Goal: Task Accomplishment & Management: Complete application form

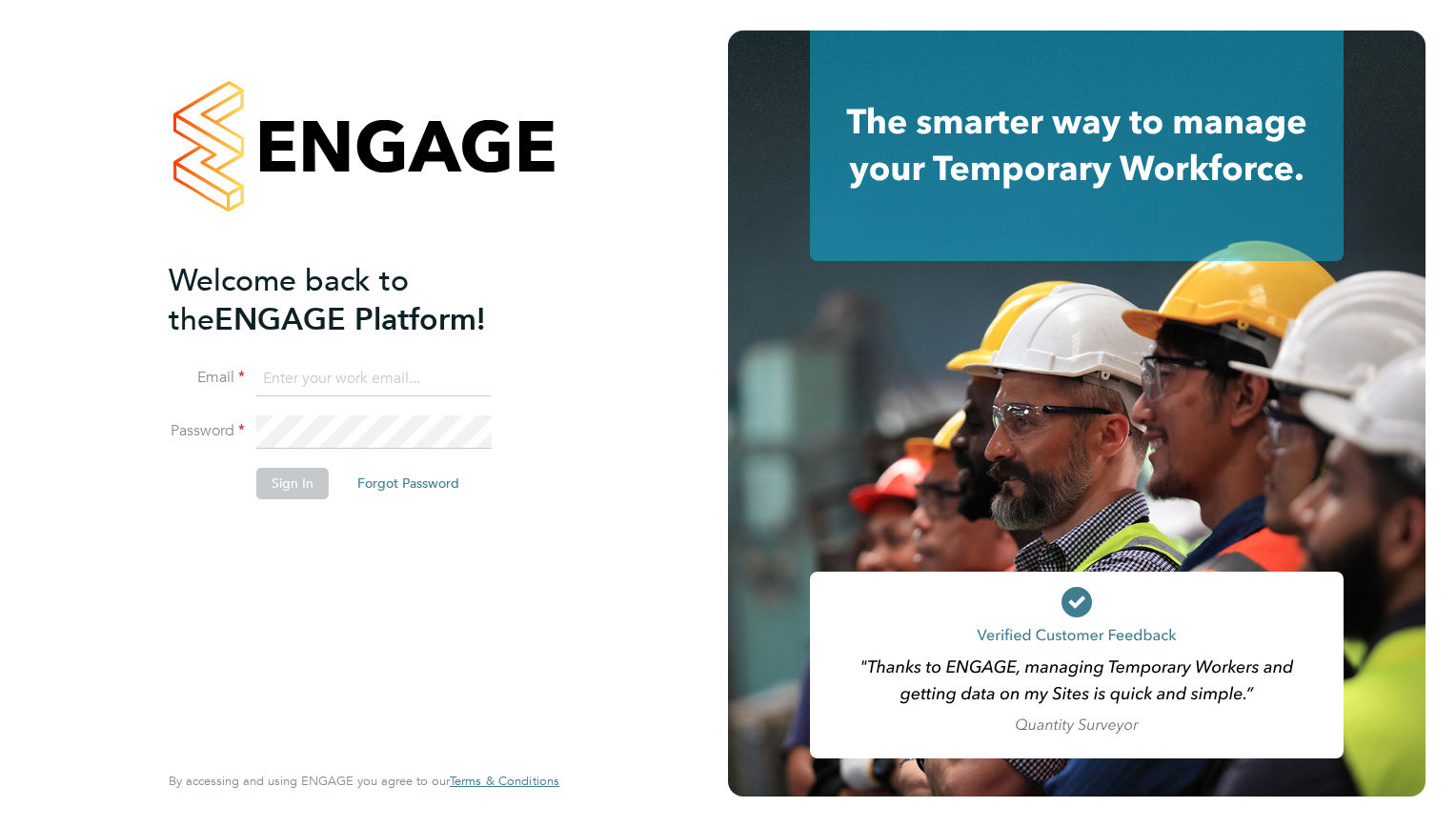
type input "yasmin.hajim@reed.com"
click at [298, 486] on button "Sign In" at bounding box center [292, 482] width 73 height 30
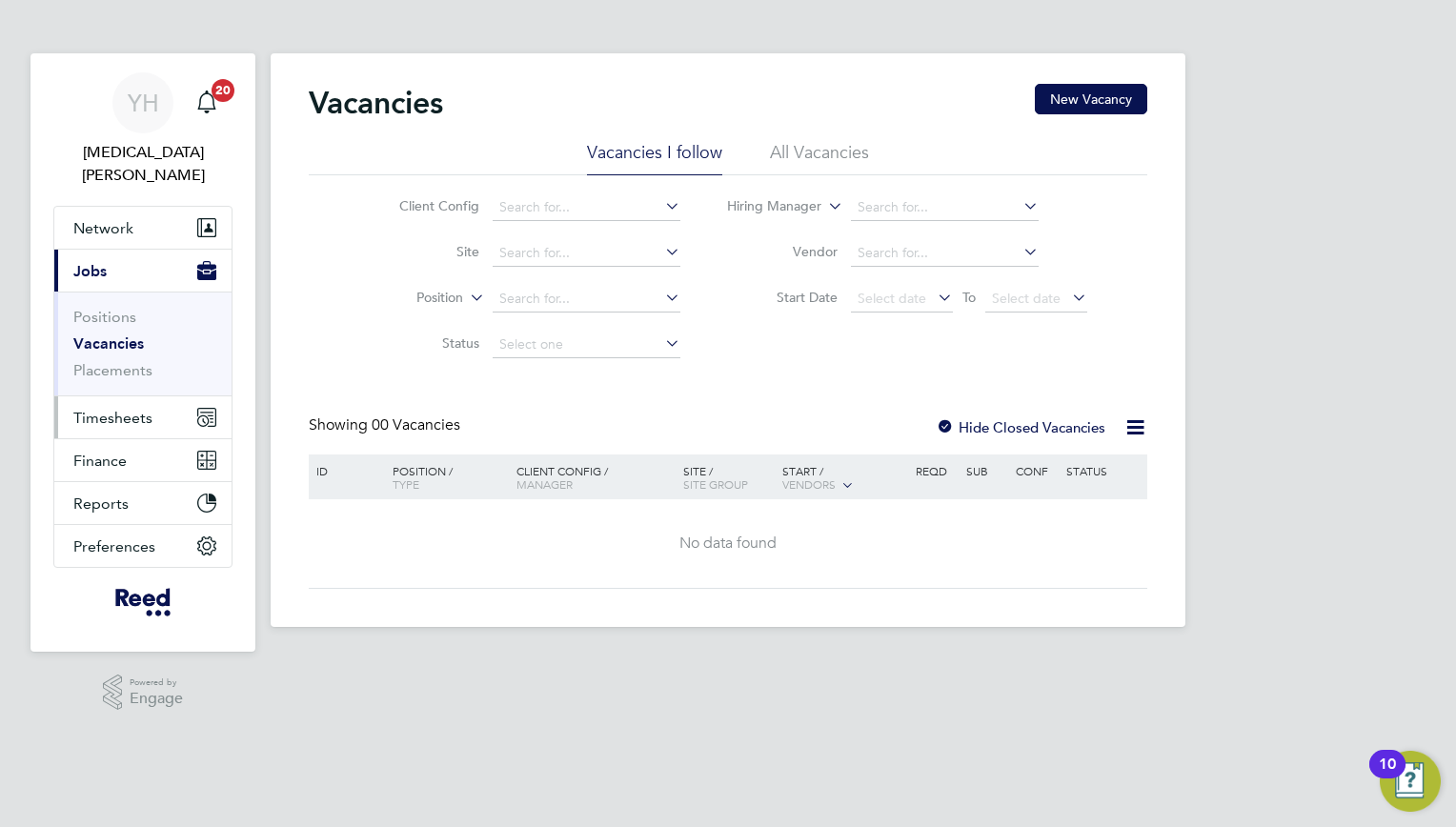
click at [131, 409] on span "Timesheets" at bounding box center [113, 417] width 79 height 18
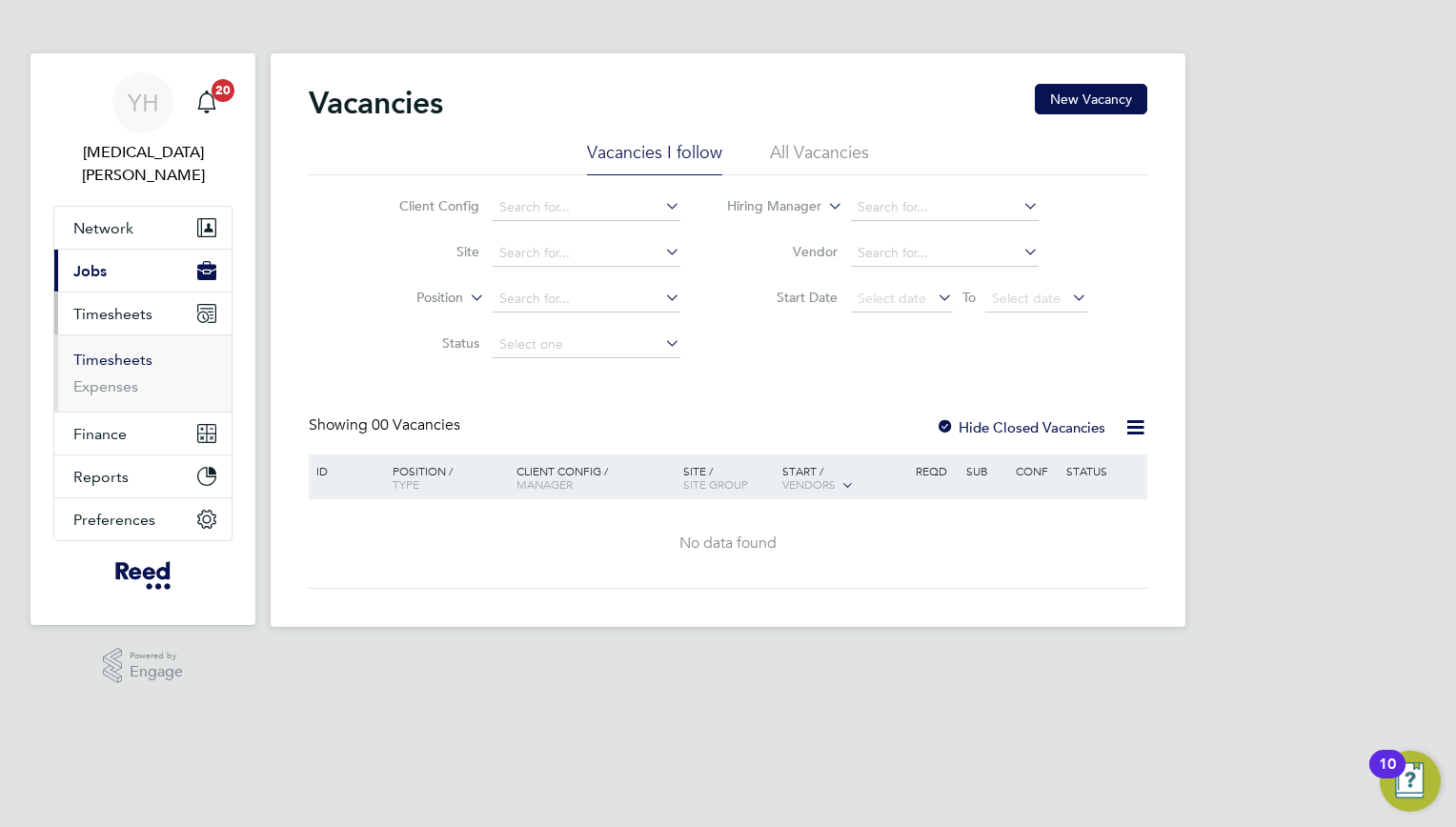
click at [121, 351] on link "Timesheets" at bounding box center [113, 359] width 79 height 18
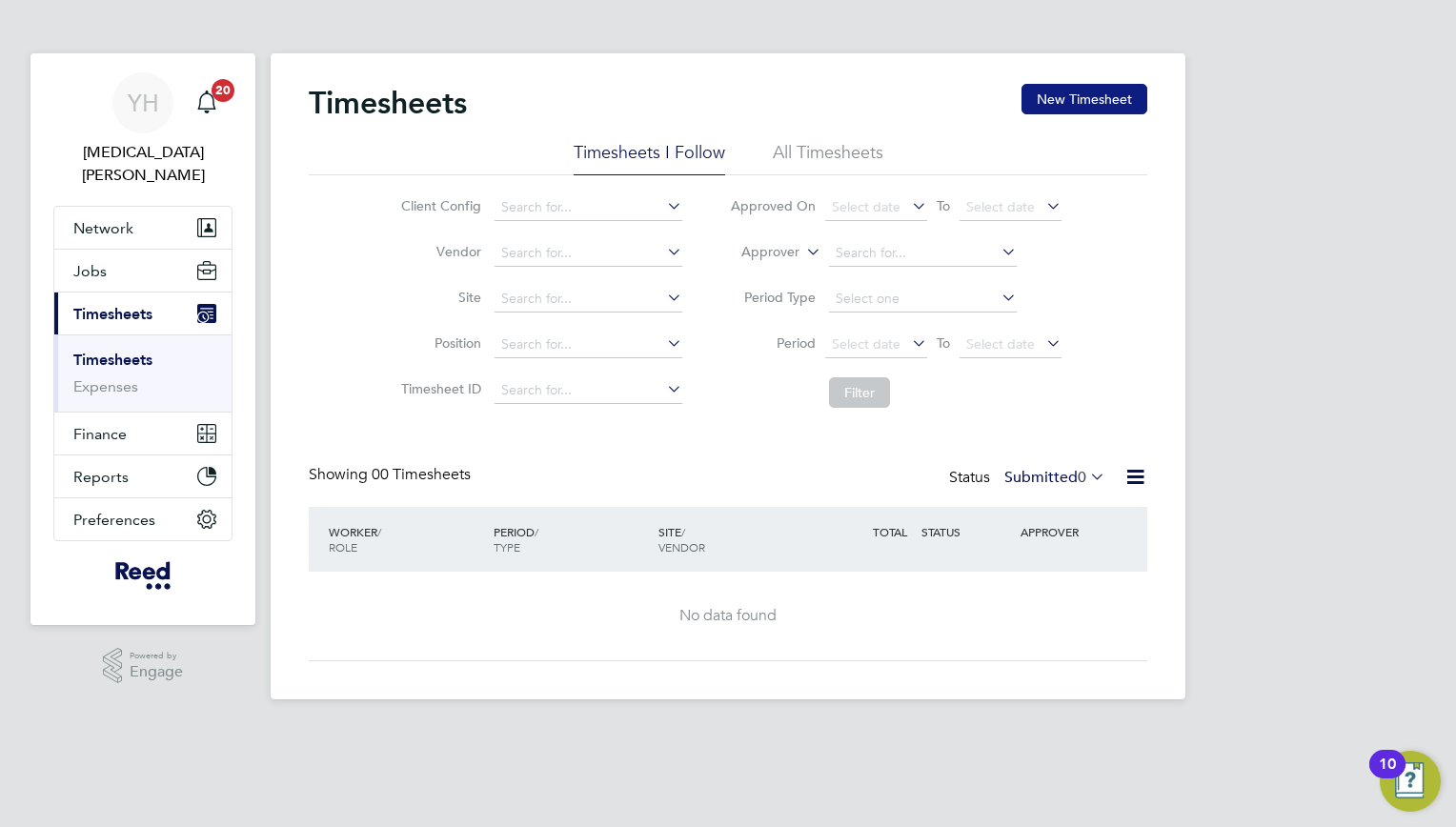
click at [1073, 93] on button "New Timesheet" at bounding box center [1084, 99] width 126 height 30
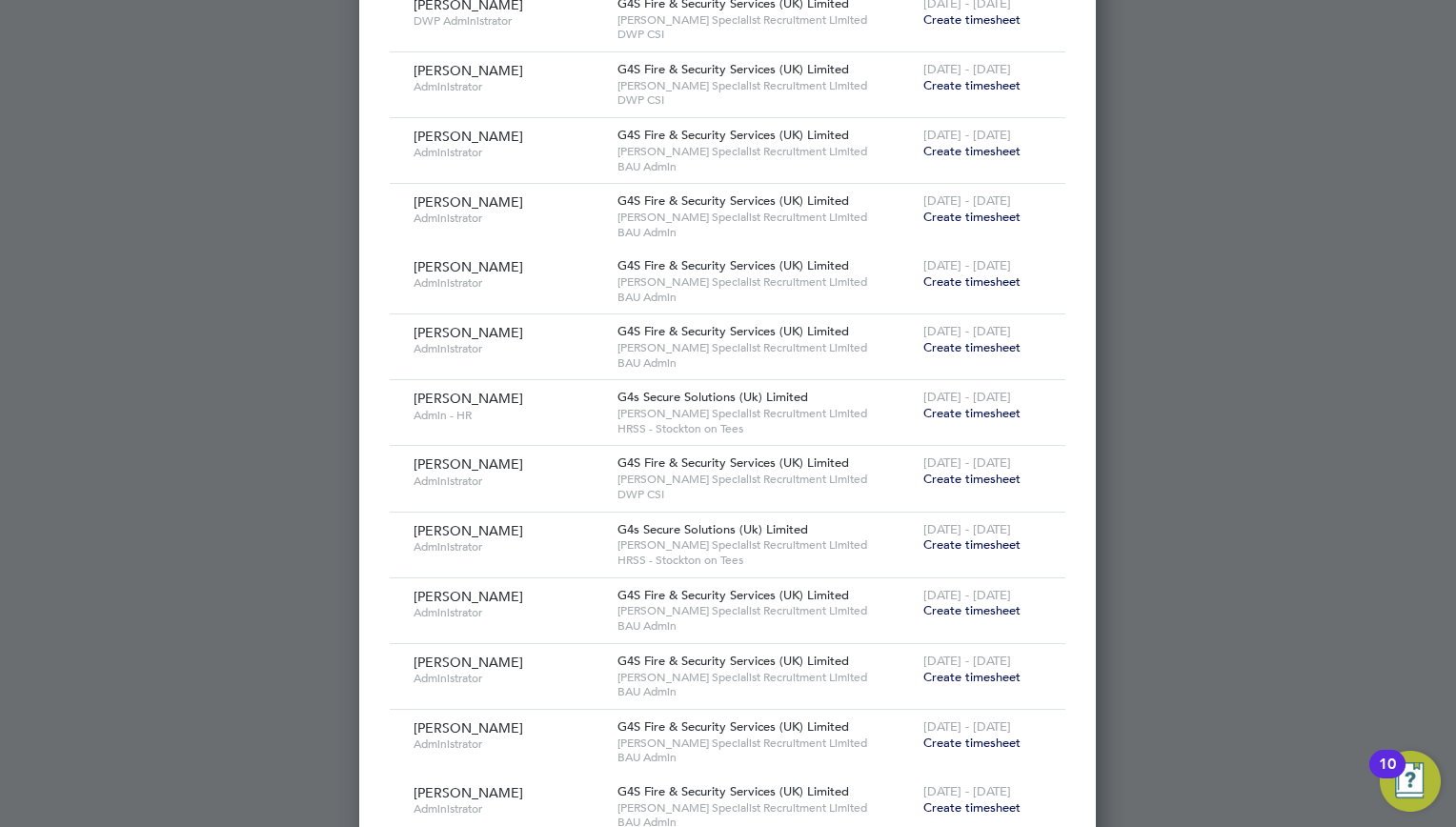
scroll to position [839, 0]
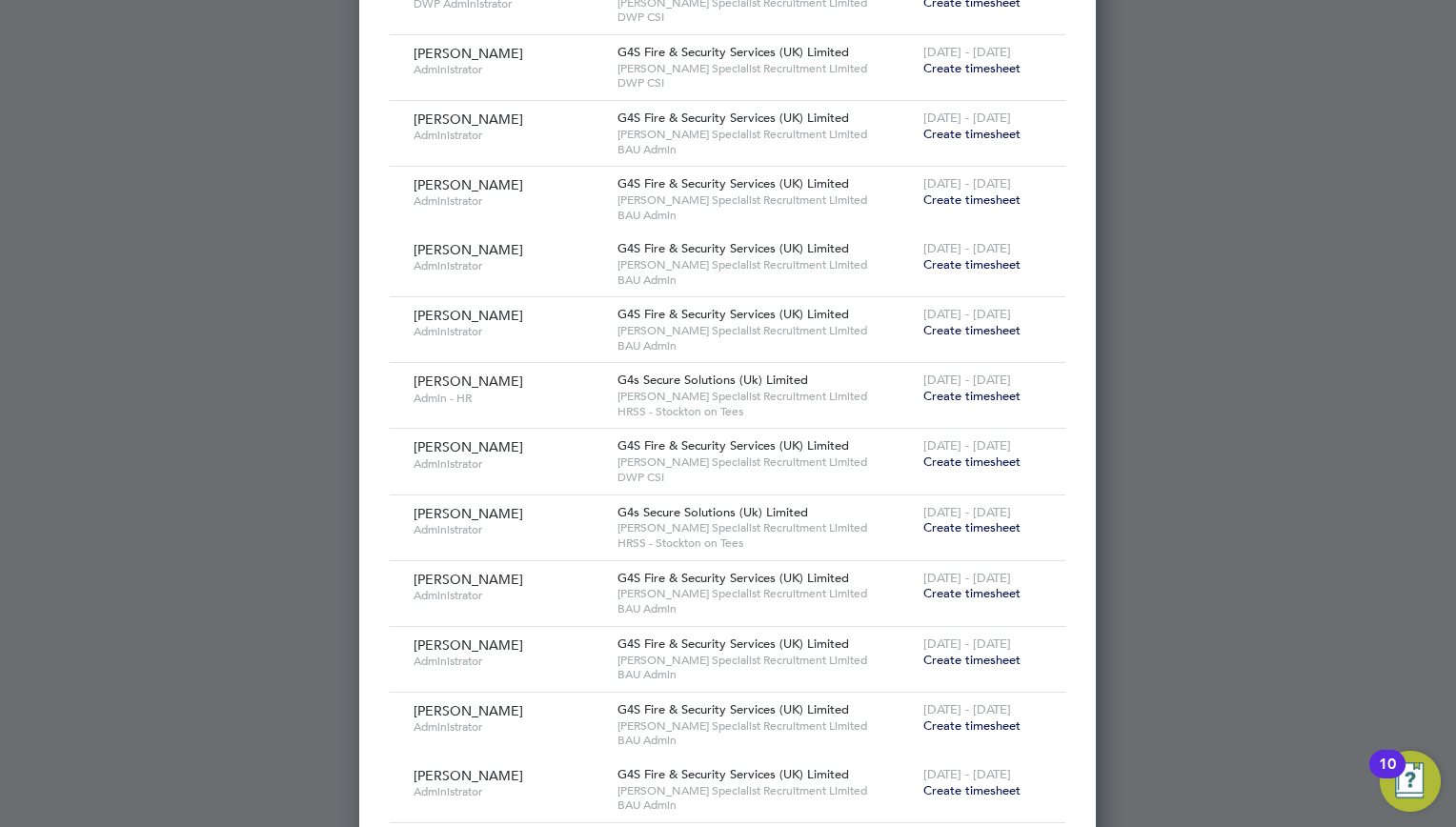
click at [959, 522] on span "Create timesheet" at bounding box center [972, 527] width 97 height 16
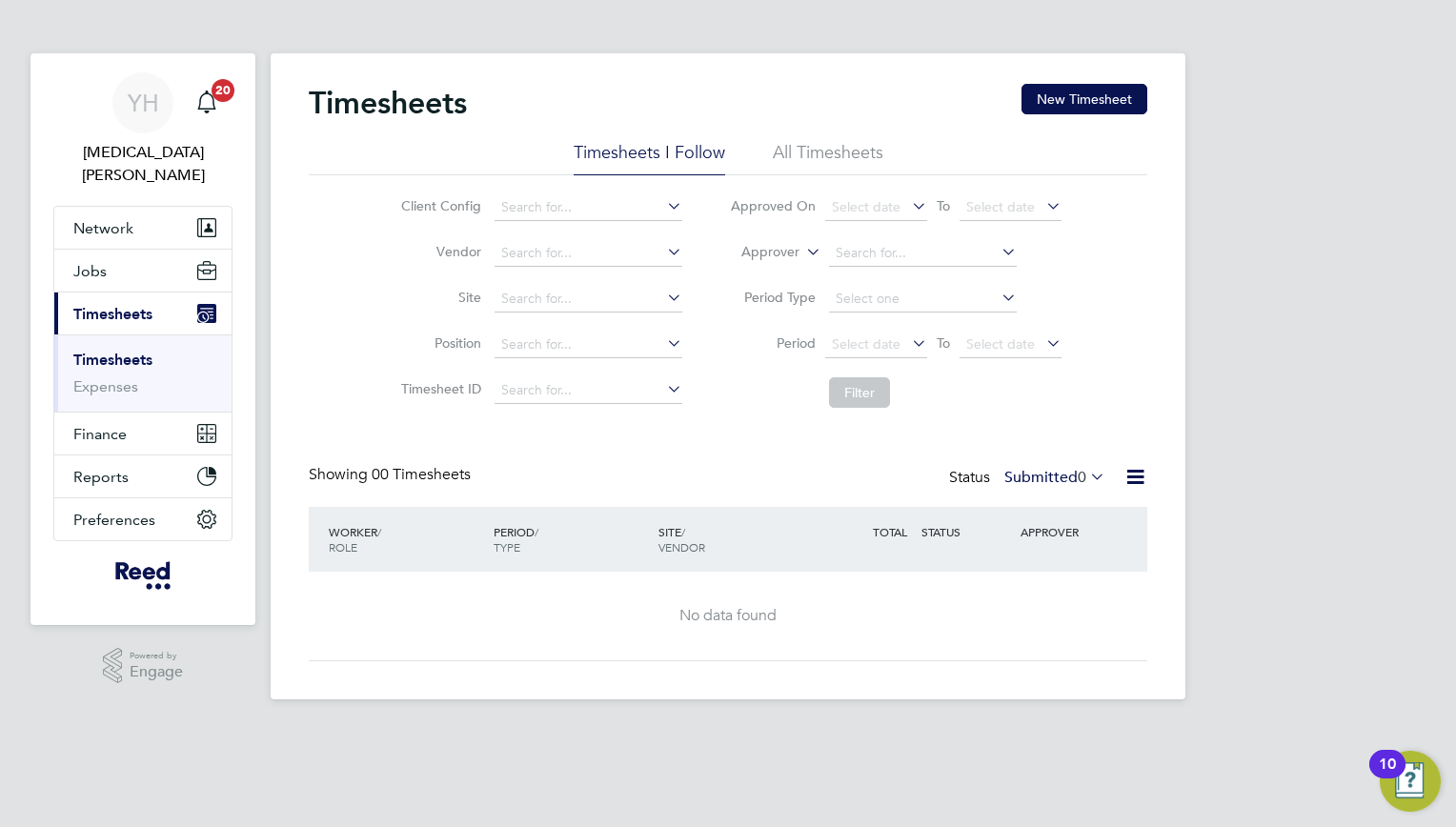
scroll to position [0, 0]
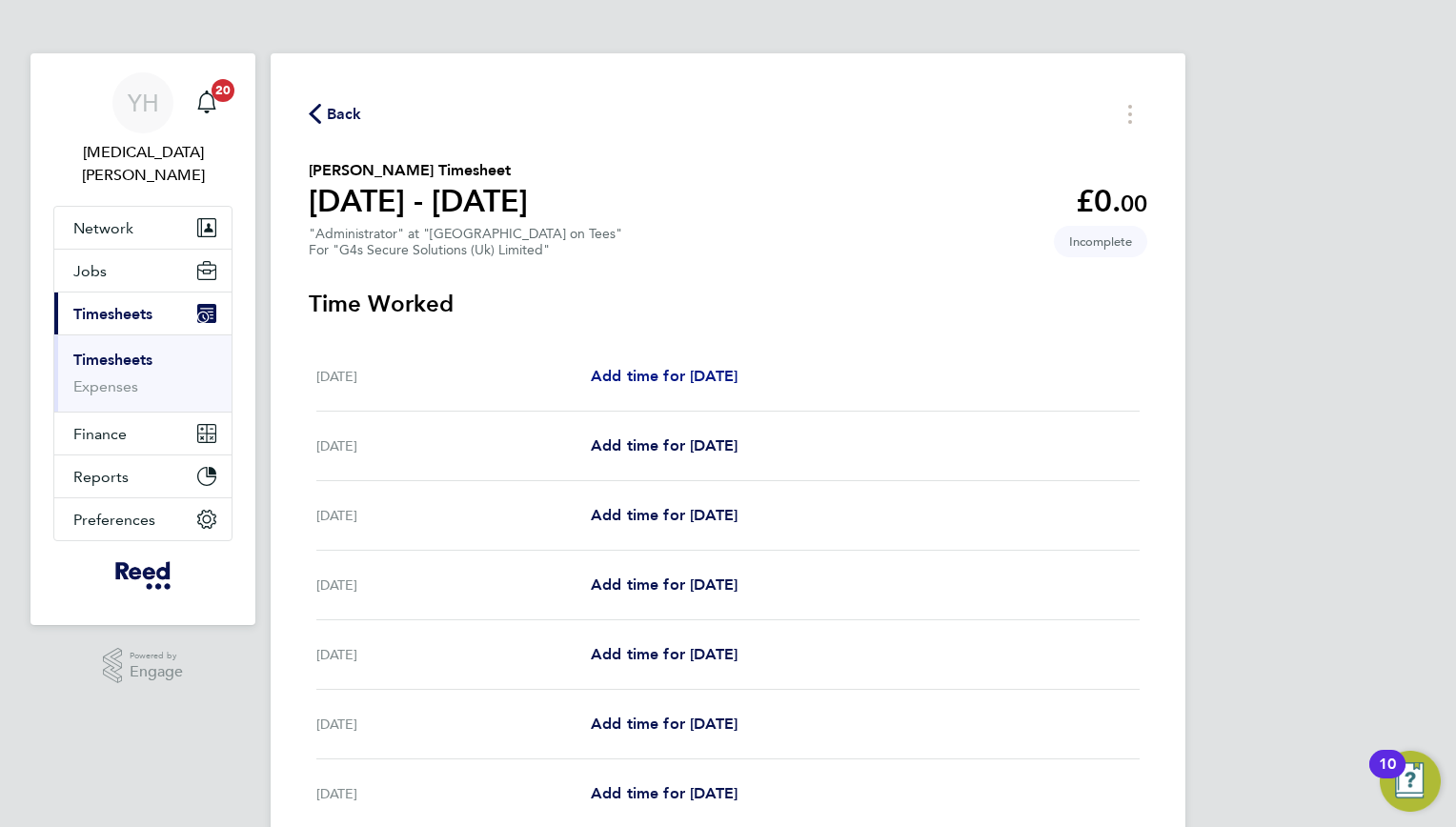
click at [718, 371] on span "Add time for [DATE]" at bounding box center [664, 376] width 147 height 18
select select "30"
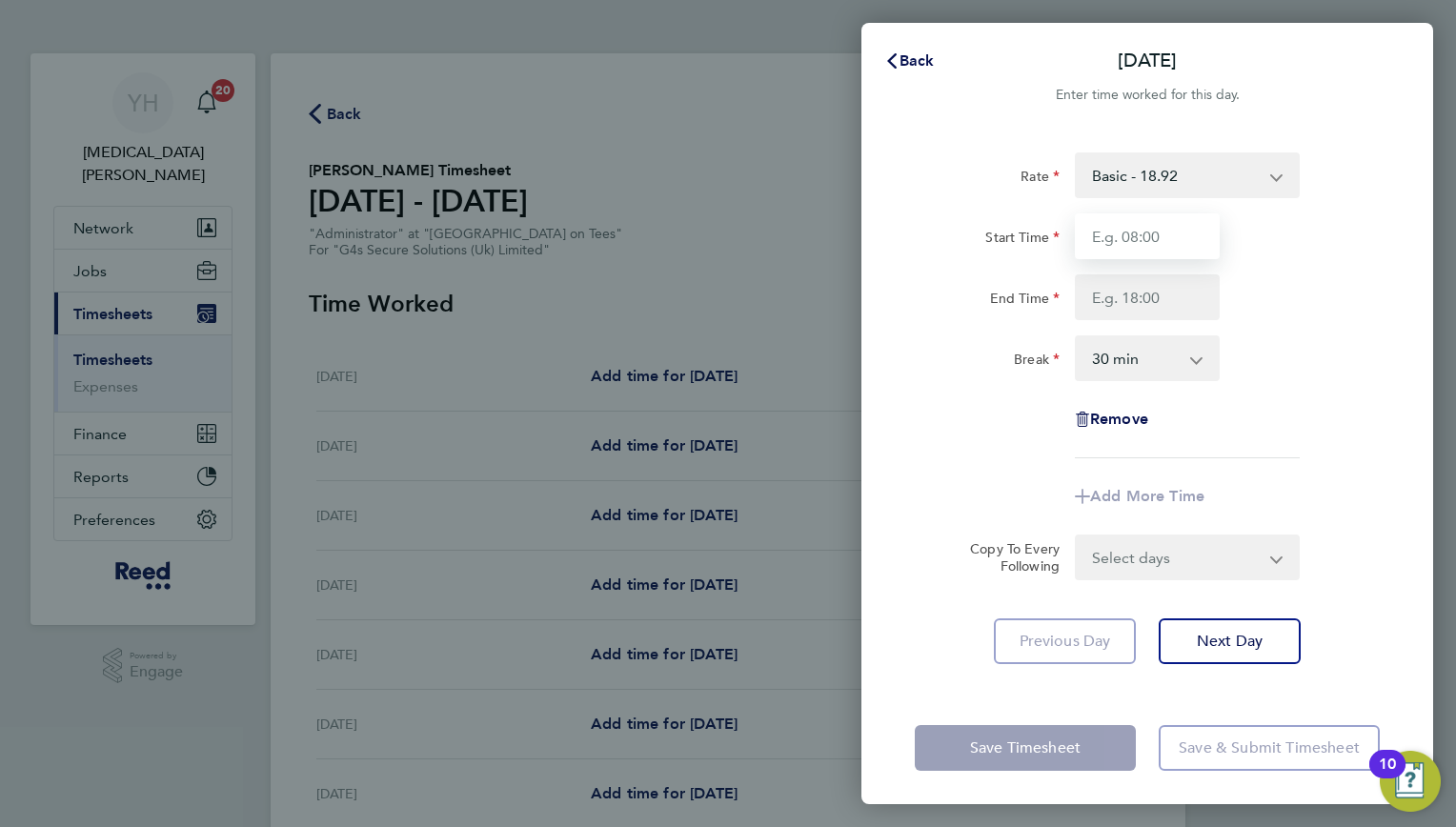
click at [1096, 234] on input "Start Time" at bounding box center [1147, 235] width 145 height 46
type input "08:00"
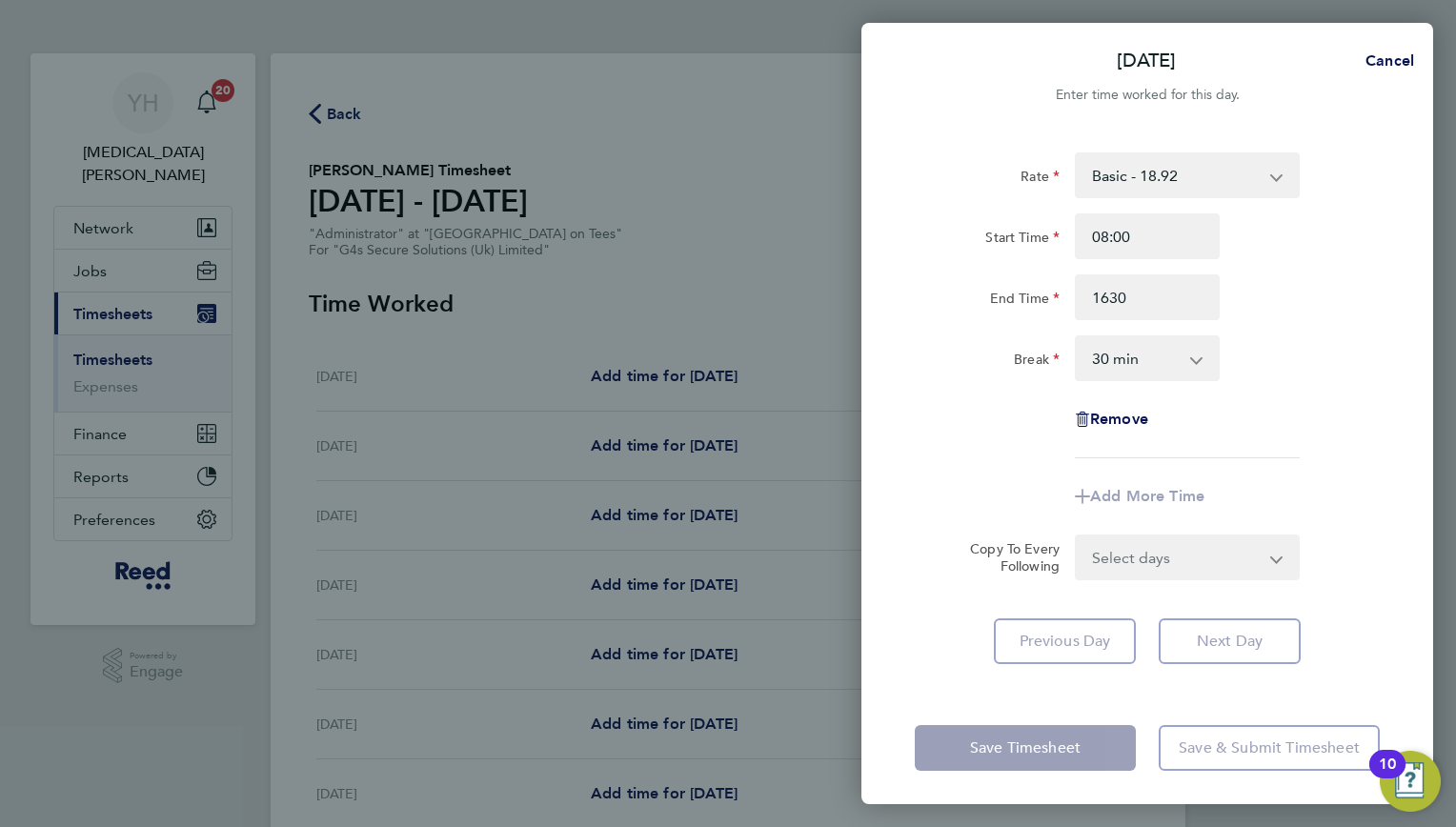
type input "16:30"
click at [1305, 432] on div "Remove" at bounding box center [1147, 418] width 480 height 46
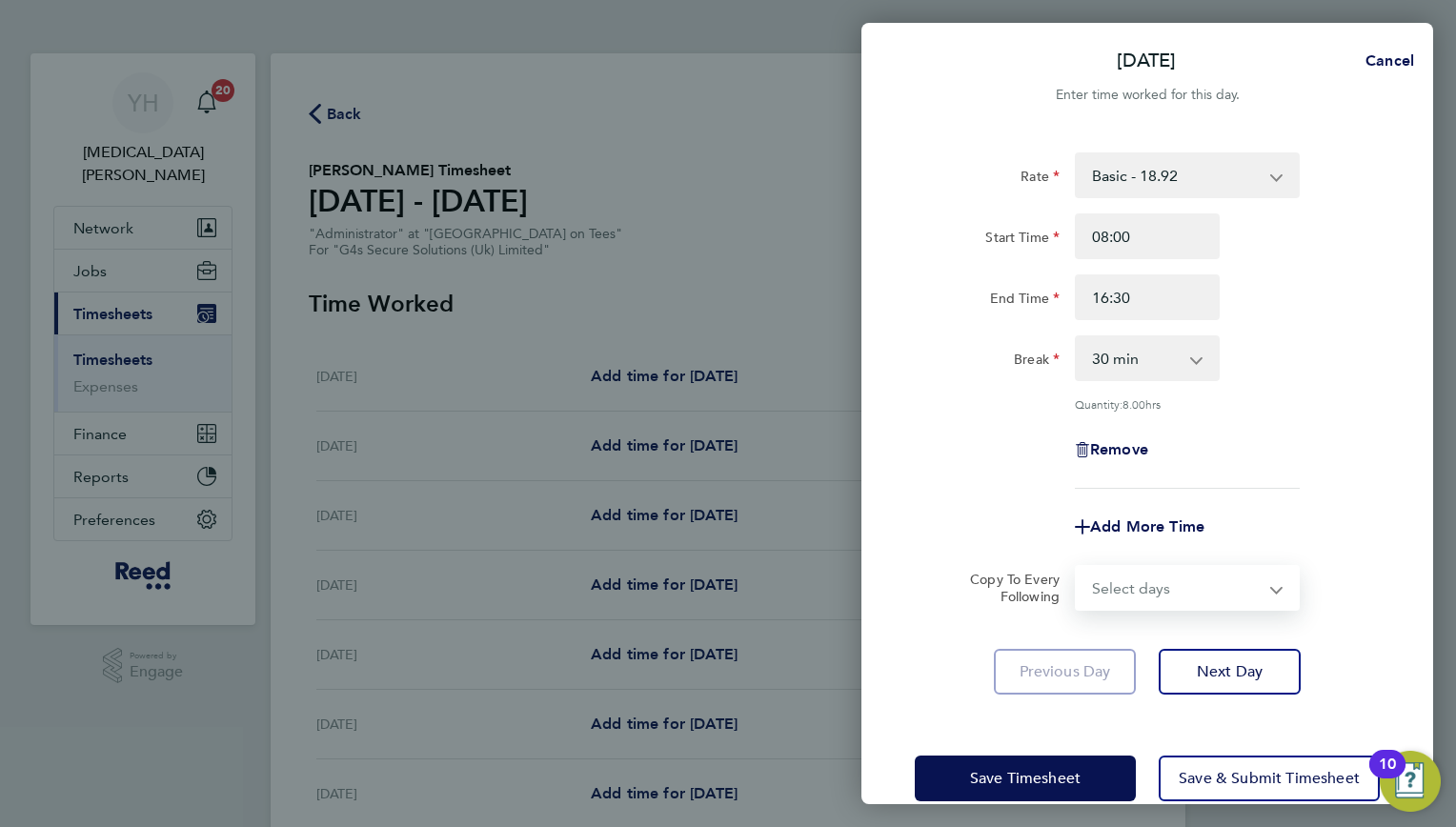
click at [1202, 592] on select "Select days Day Weekday (Mon-Fri) Weekend (Sat-Sun) [DATE] [DATE] [DATE] [DATE]…" at bounding box center [1176, 588] width 200 height 42
select select "WEEKDAY"
click at [1077, 567] on select "Select days Day Weekday (Mon-Fri) Weekend (Sat-Sun) [DATE] [DATE] [DATE] [DATE]…" at bounding box center [1176, 588] width 200 height 42
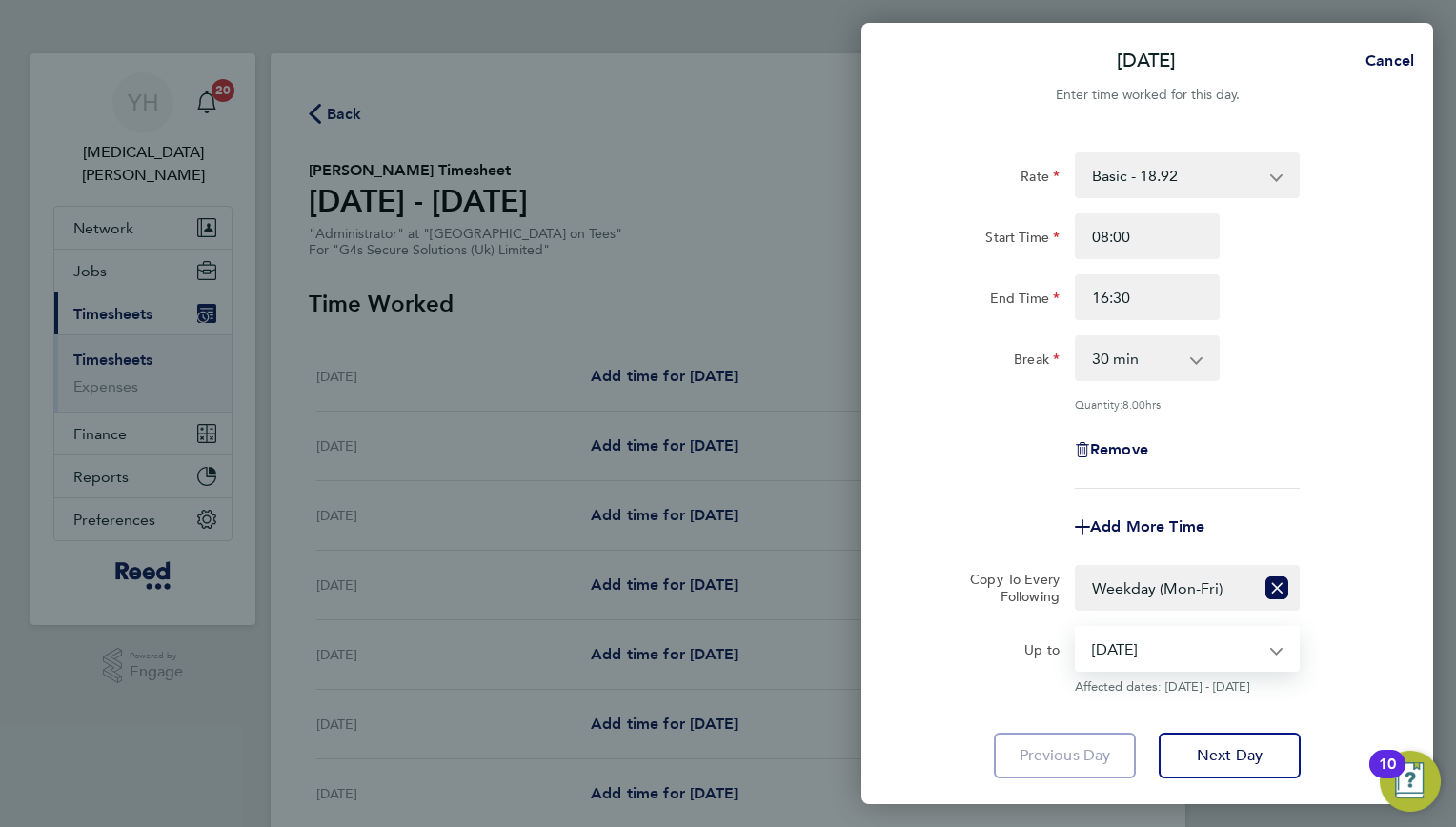
click at [1154, 653] on select "[DATE] [DATE] [DATE] [DATE] [DATE] [DATE]" at bounding box center [1175, 649] width 198 height 42
select select "[DATE]"
click at [1077, 628] on select "[DATE] [DATE] [DATE] [DATE] [DATE] [DATE]" at bounding box center [1175, 649] width 198 height 42
click at [1317, 646] on div "Up to [DATE] [DATE] [DATE] [DATE] [DATE] [DATE] Affected dates: [DATE] - [DATE]" at bounding box center [1147, 660] width 480 height 69
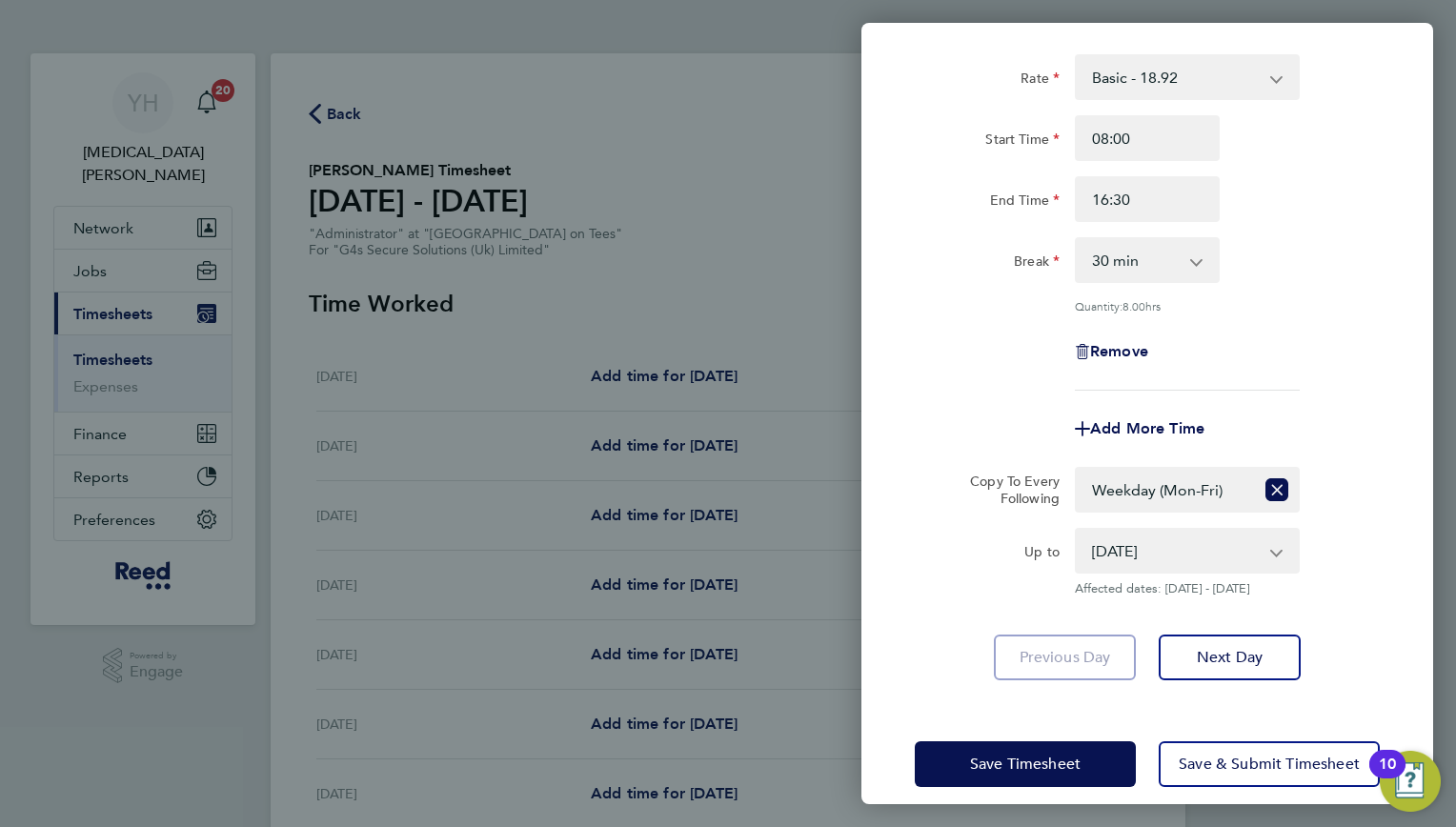
scroll to position [114, 0]
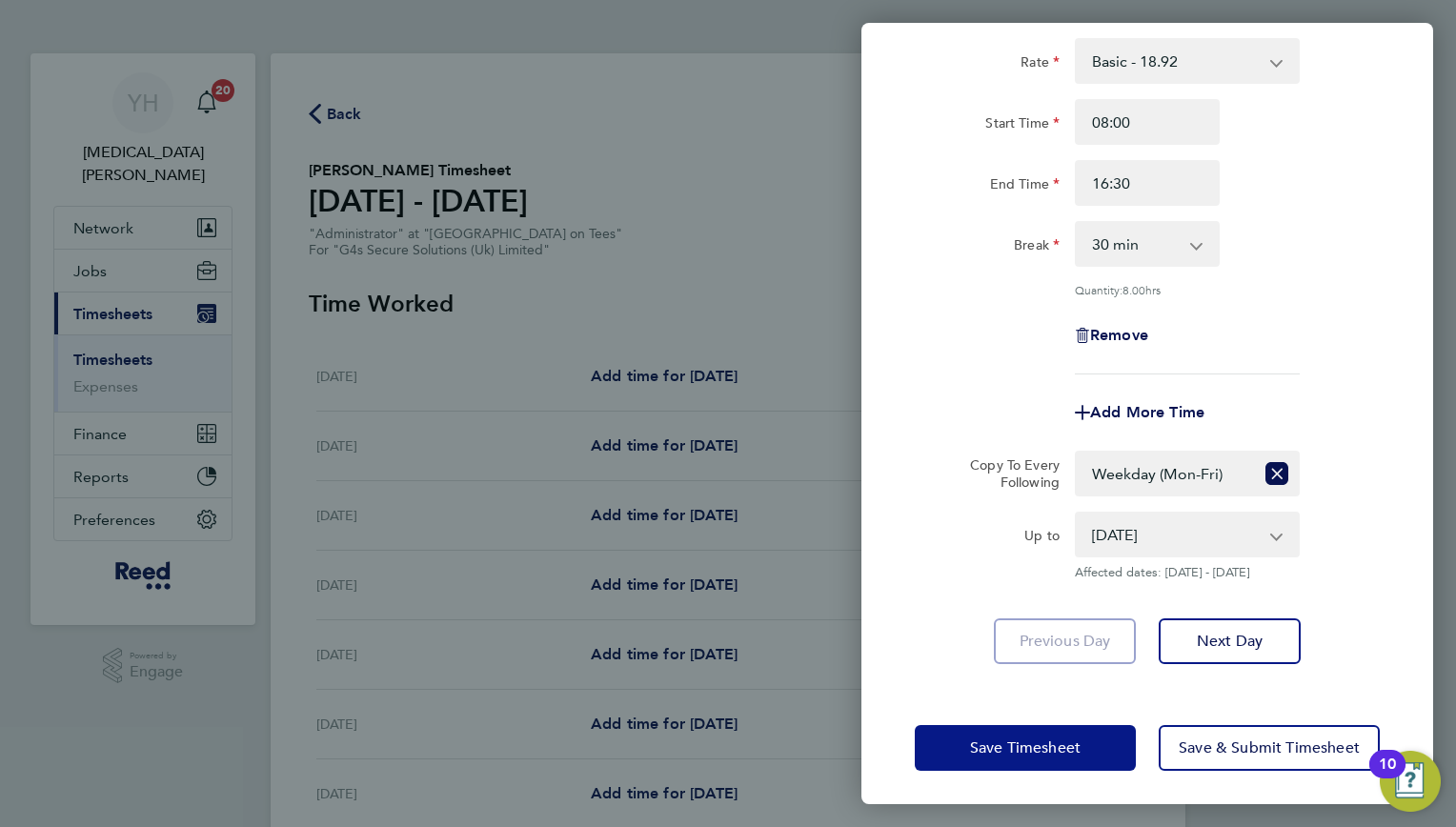
click at [1057, 744] on span "Save Timesheet" at bounding box center [1025, 749] width 110 height 19
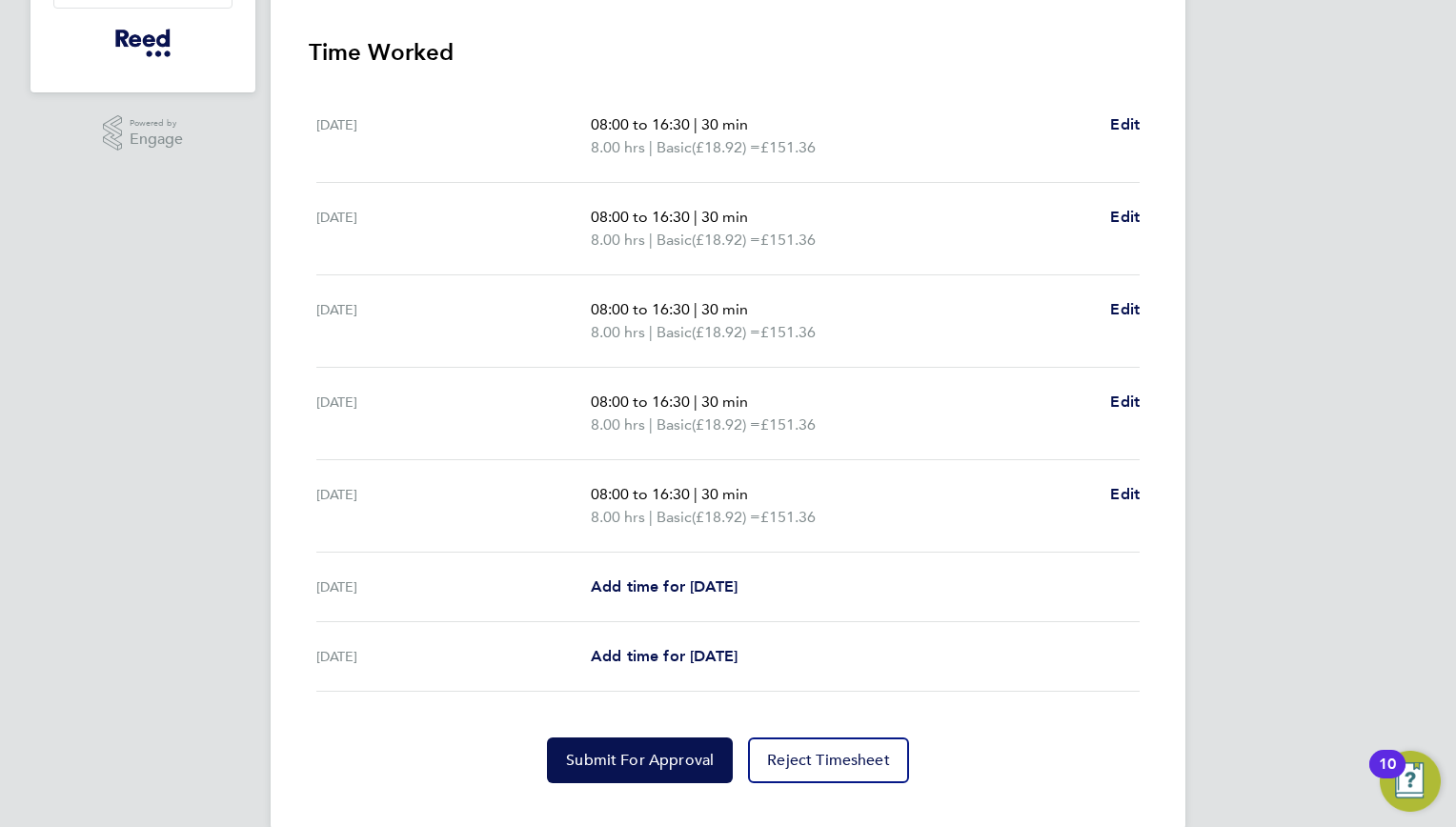
scroll to position [566, 0]
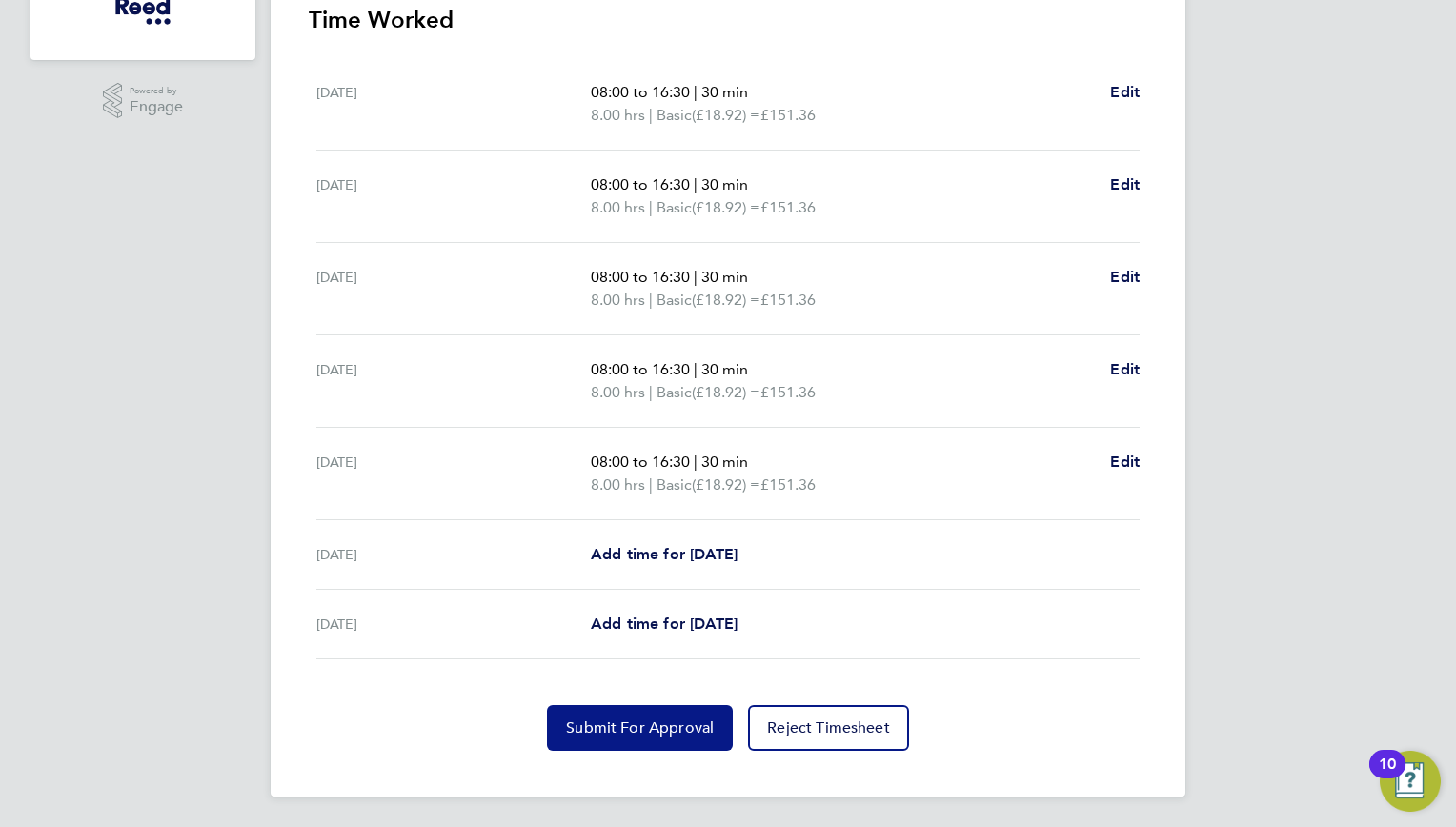
click at [643, 733] on span "Submit For Approval" at bounding box center [640, 728] width 148 height 19
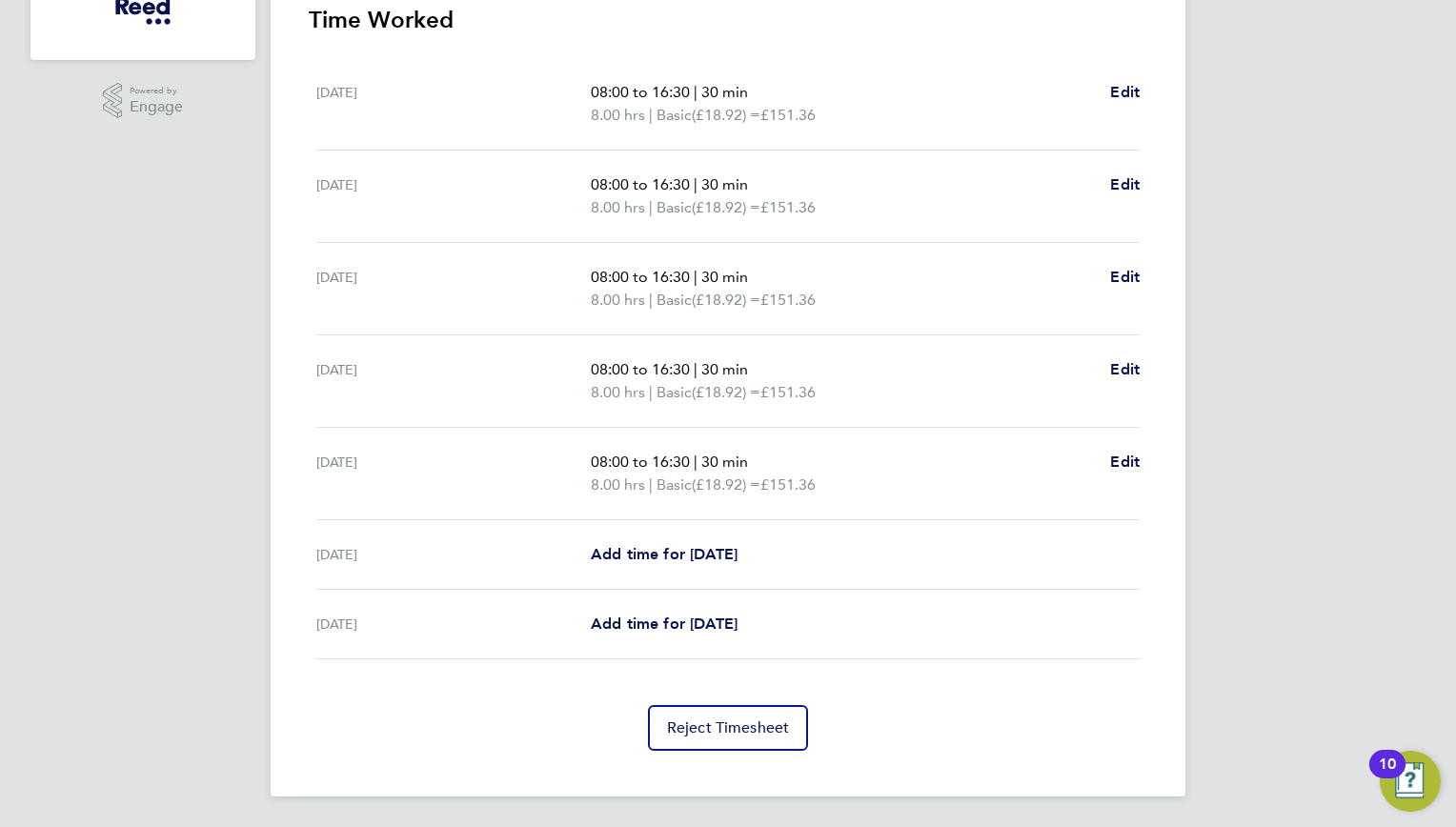
click at [1445, 612] on div "YH [MEDICAL_DATA][PERSON_NAME] Notifications 20 Applications: Network Team Memb…" at bounding box center [728, 131] width 1456 height 1393
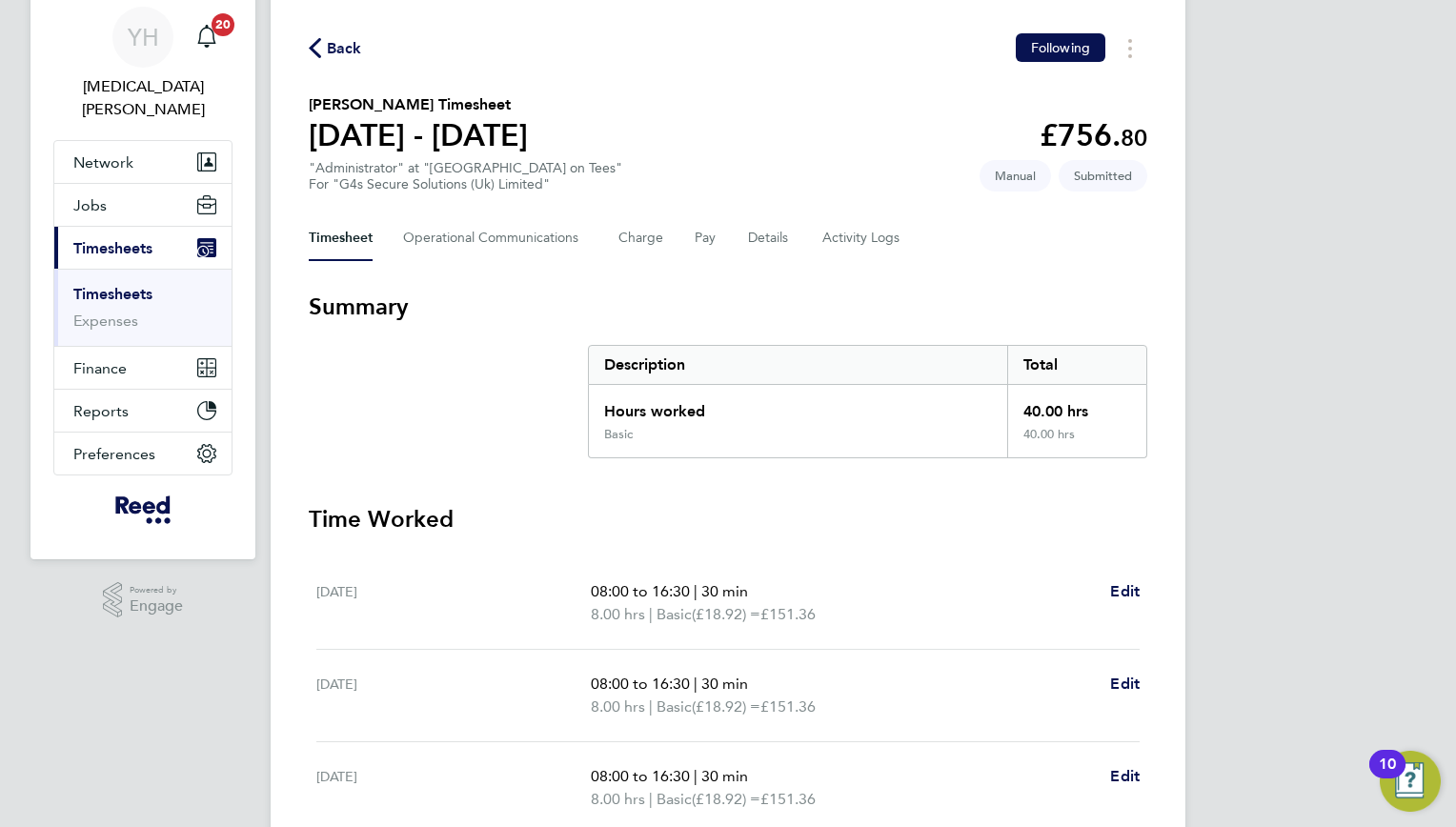
scroll to position [0, 0]
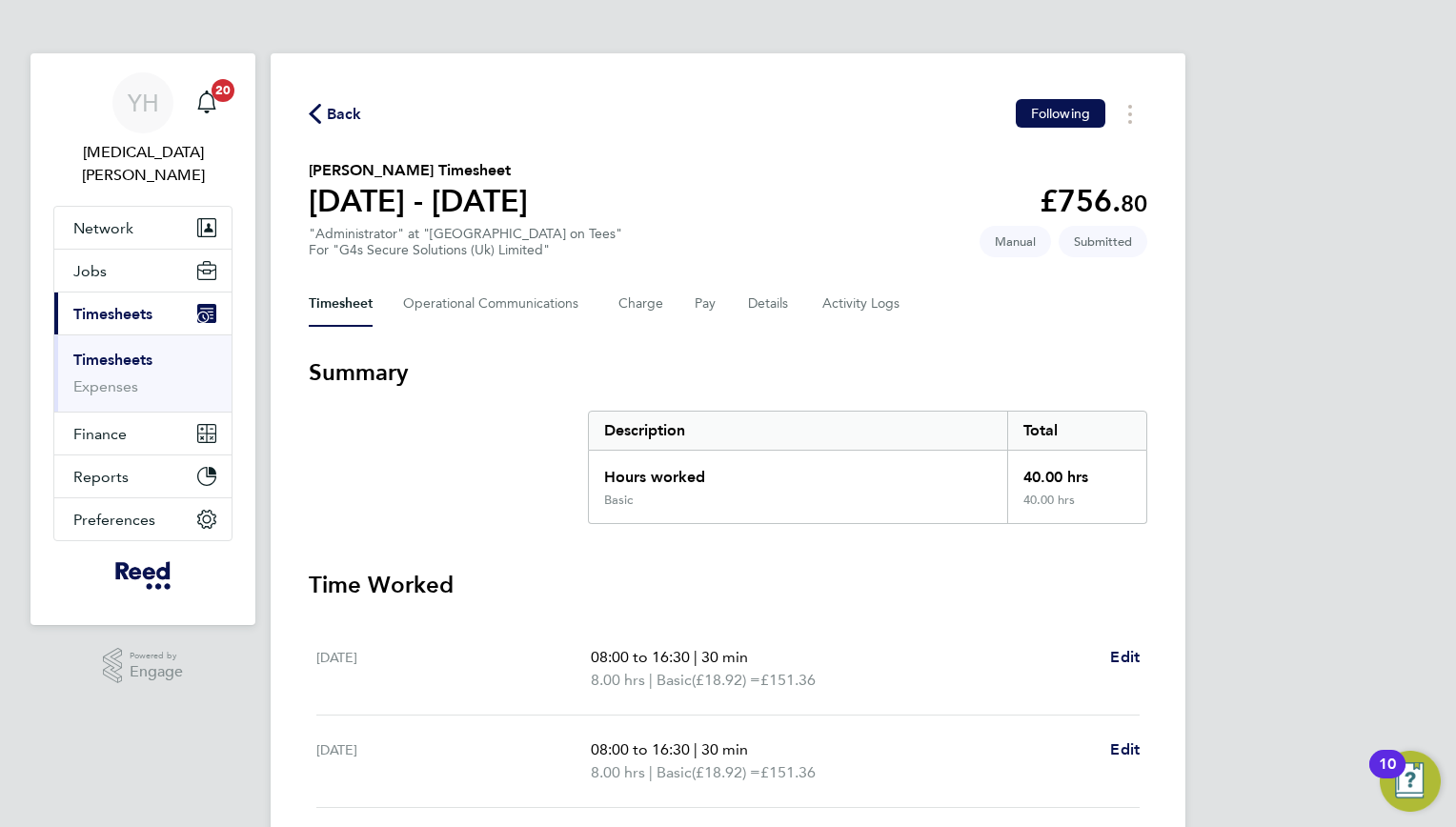
click at [338, 119] on span "Back" at bounding box center [345, 114] width 35 height 23
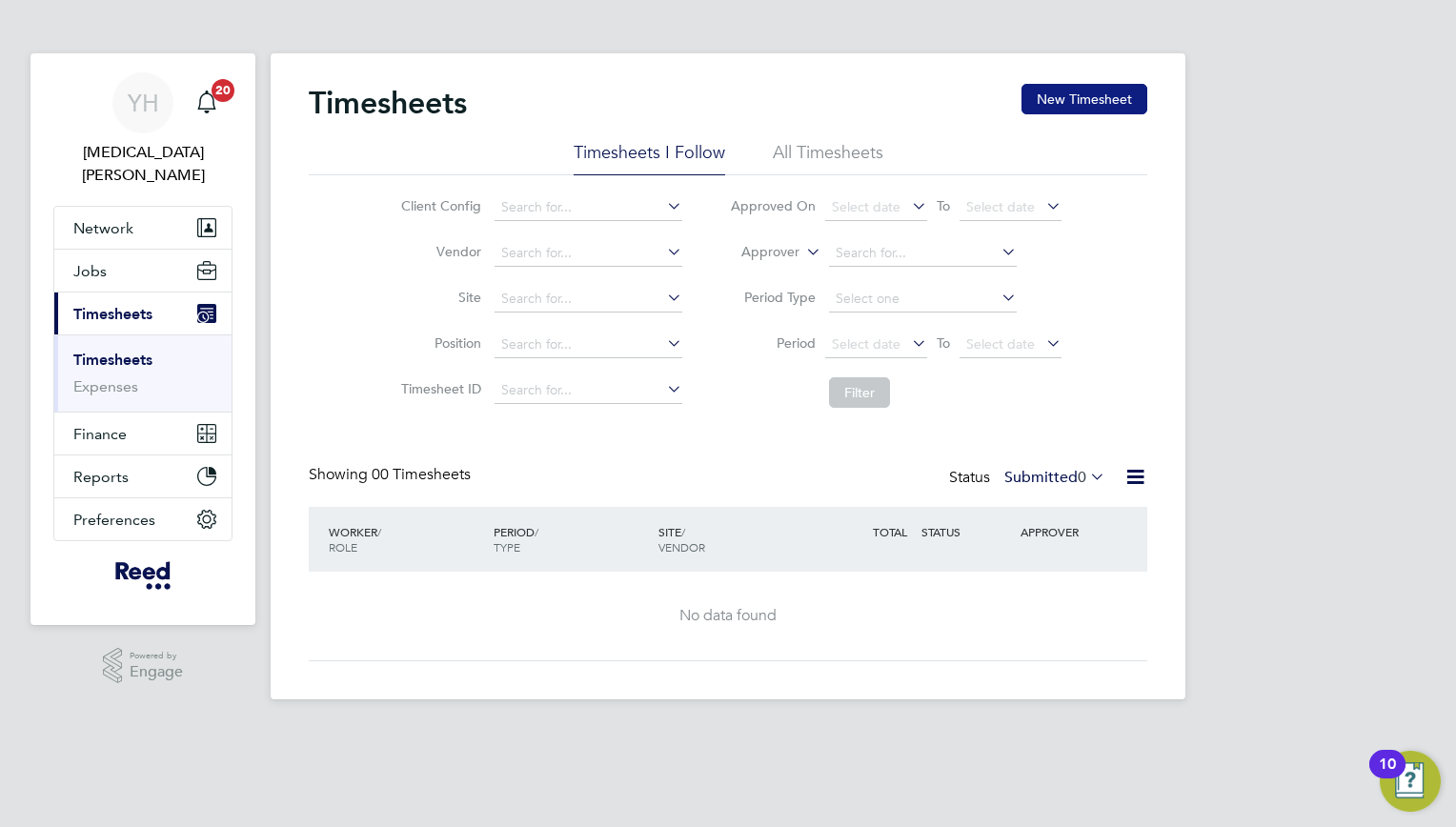
click at [1072, 98] on button "New Timesheet" at bounding box center [1084, 99] width 126 height 30
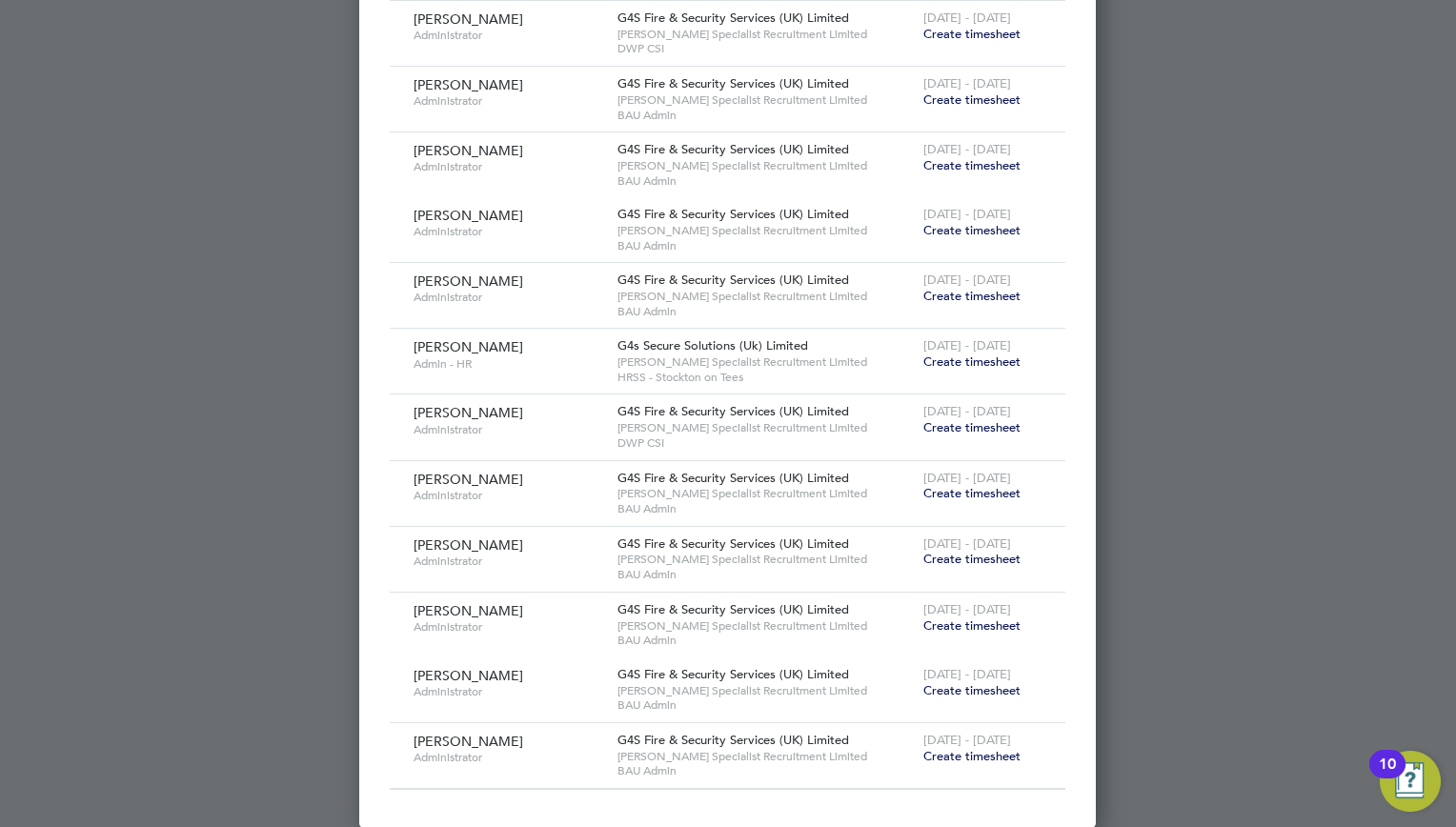
scroll to position [835, 0]
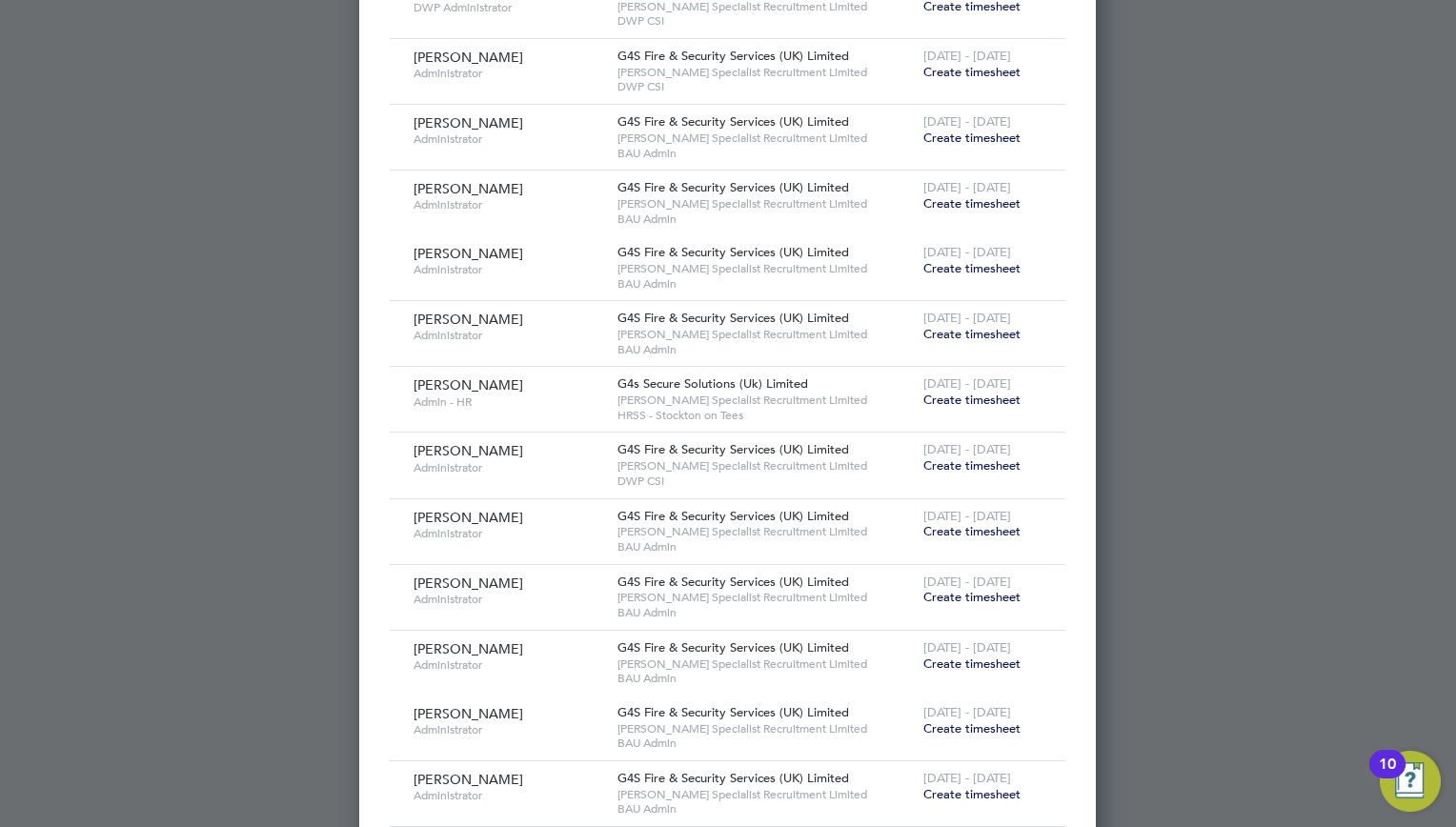
click at [979, 397] on span "Create timesheet" at bounding box center [972, 399] width 97 height 16
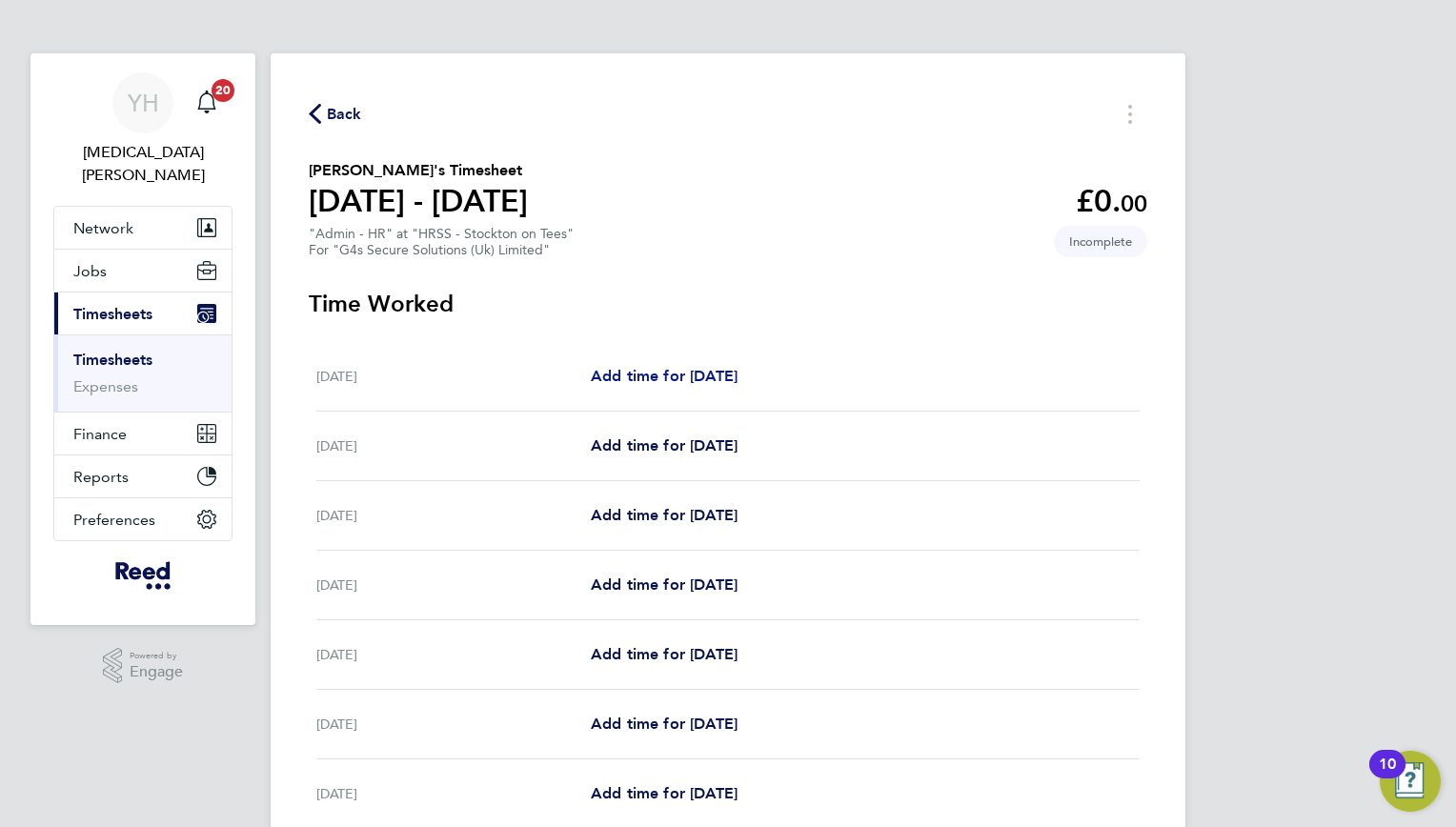
click at [734, 373] on span "Add time for [DATE]" at bounding box center [664, 376] width 147 height 18
select select "30"
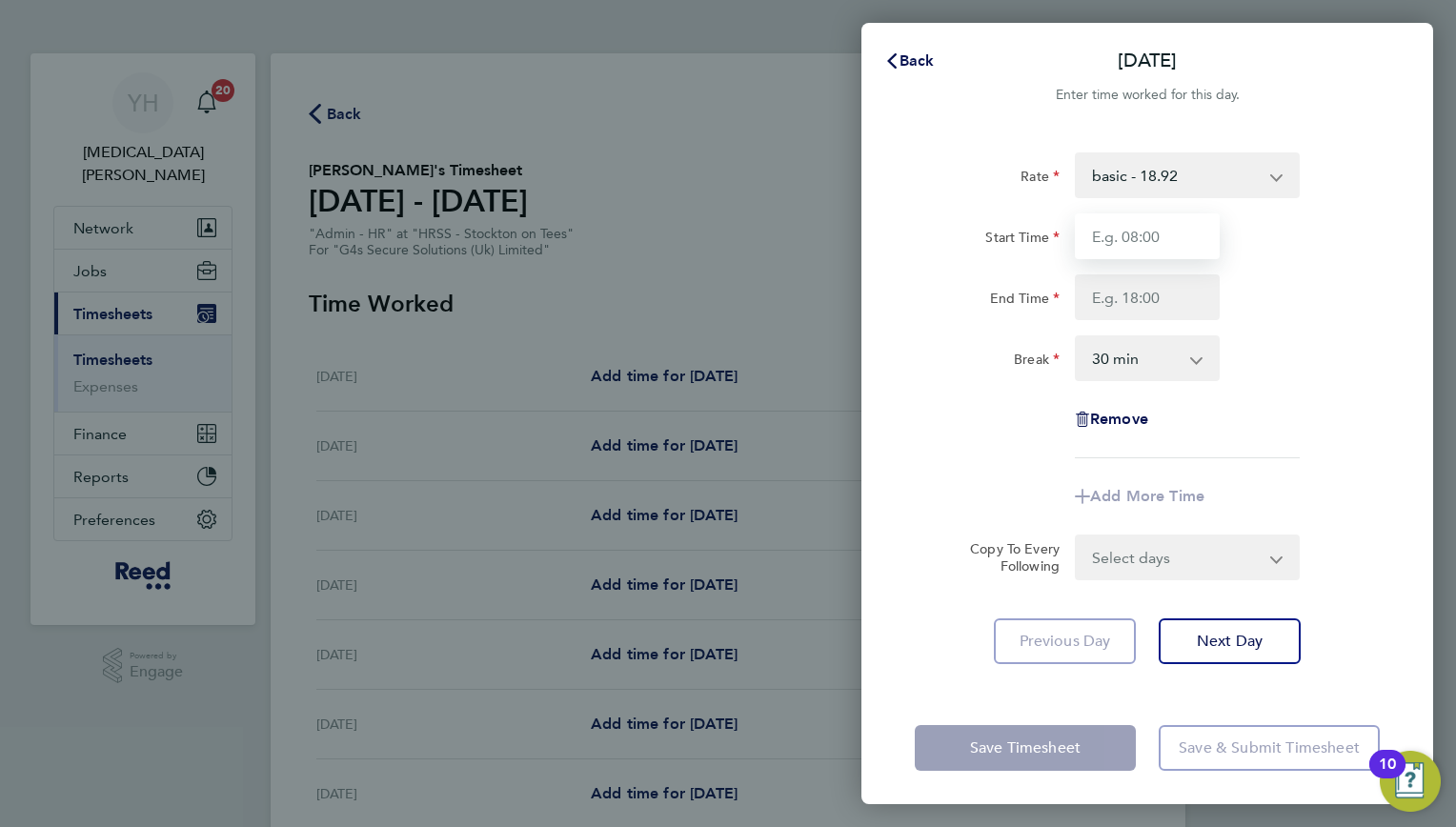
click at [1106, 233] on input "Start Time" at bounding box center [1147, 235] width 145 height 46
type input "08:30"
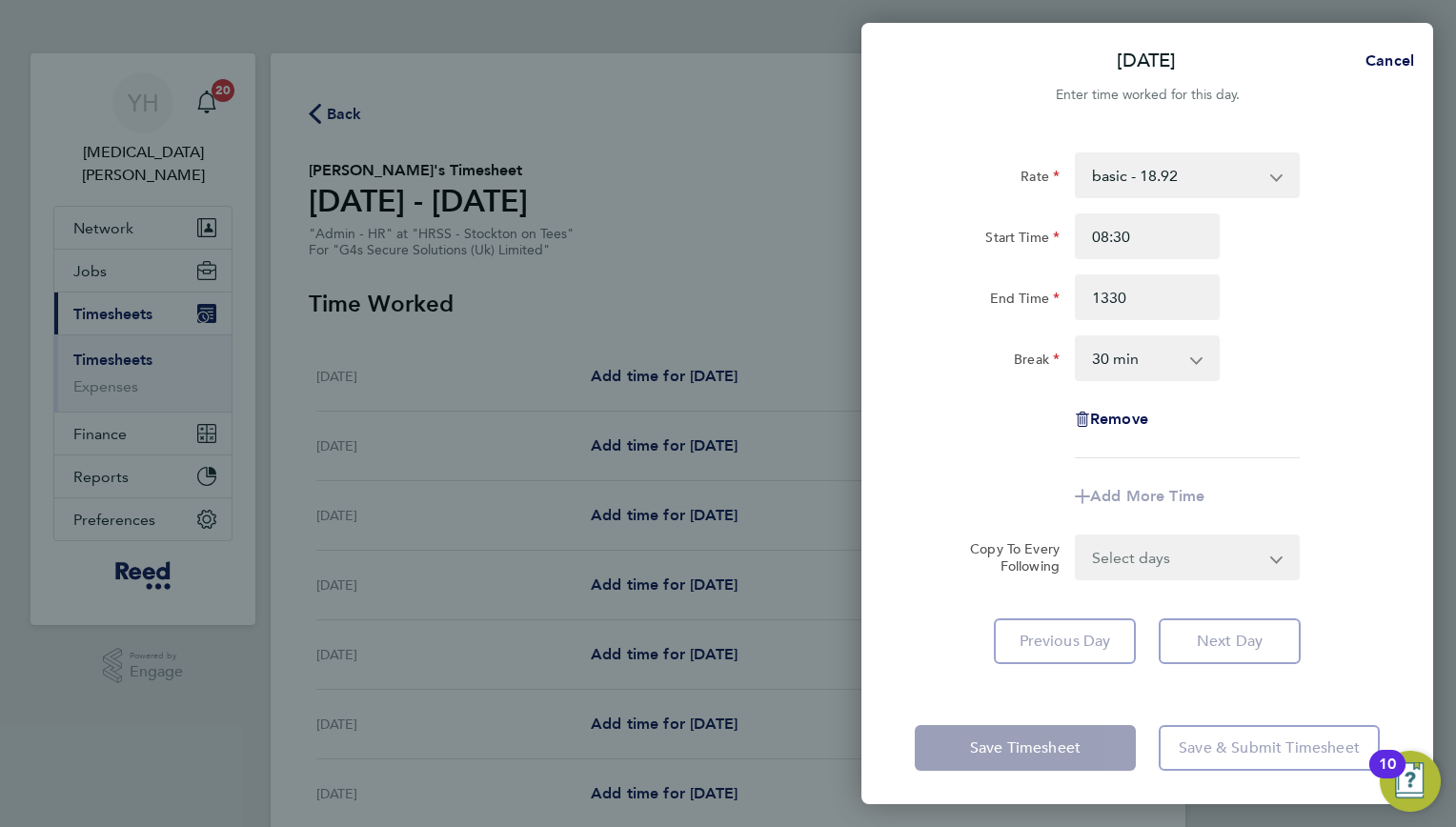
type input "13:30"
click at [1170, 366] on select "0 min 15 min 30 min 45 min 60 min 75 min 90 min" at bounding box center [1136, 357] width 118 height 42
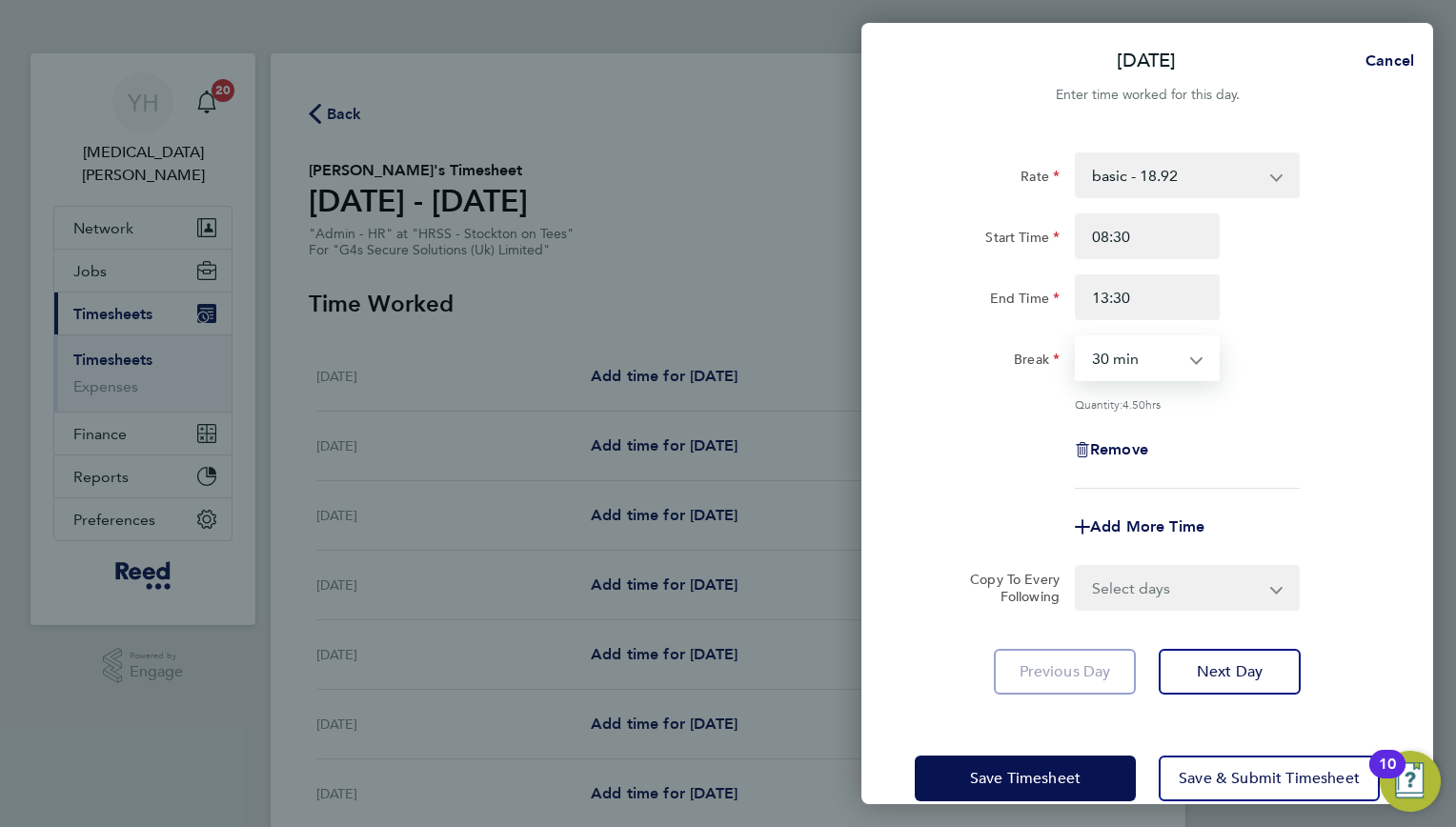
select select "0"
click at [1077, 337] on select "0 min 15 min 30 min 45 min 60 min 75 min 90 min" at bounding box center [1136, 357] width 118 height 42
click at [1281, 410] on div "Rate basic - 18.92 Start Time 08:30 End Time 13:30 Break 0 min 15 min 30 min 45…" at bounding box center [1147, 320] width 465 height 336
click at [1215, 672] on span "Next Day" at bounding box center [1229, 672] width 66 height 19
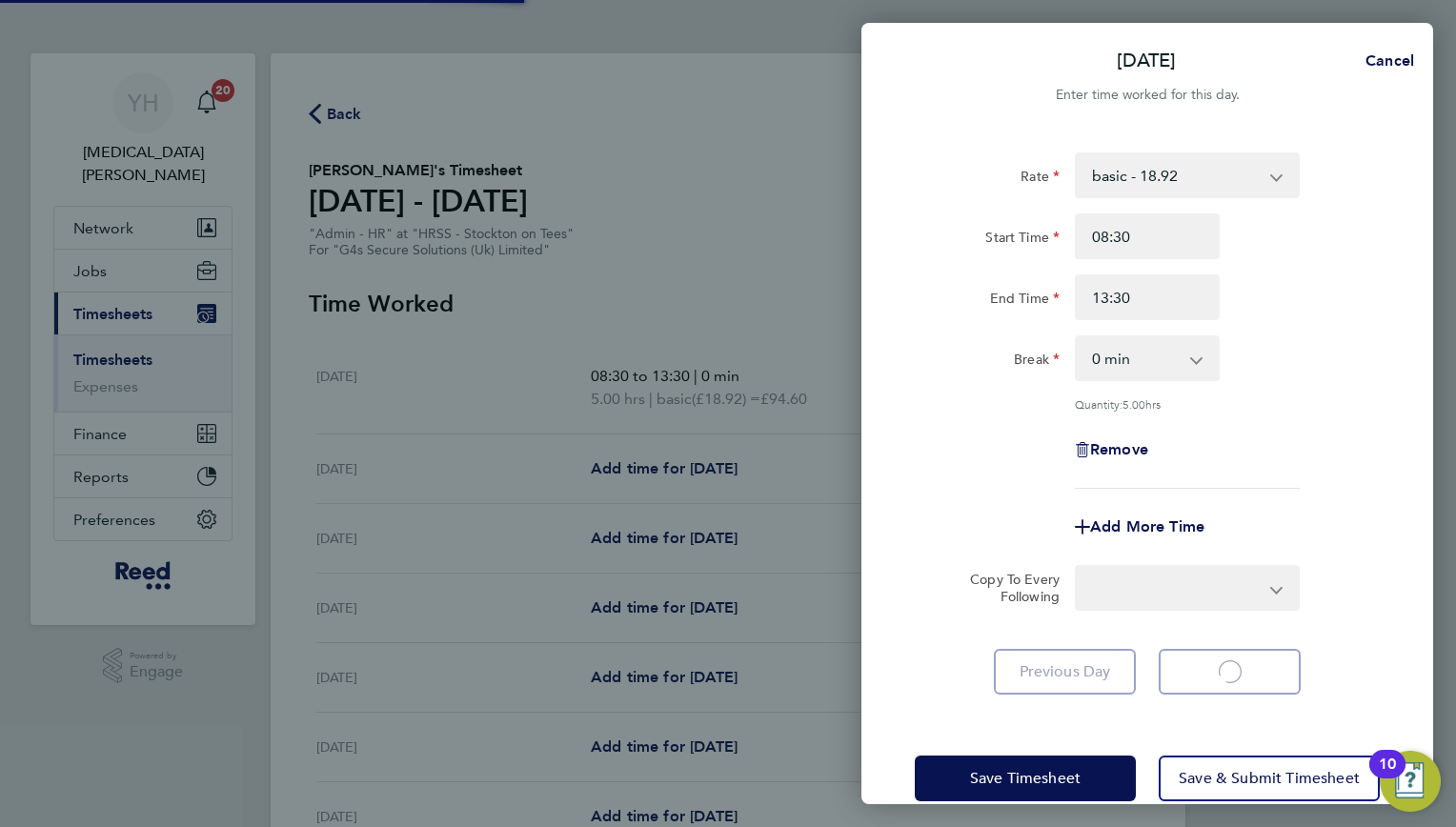
select select "30"
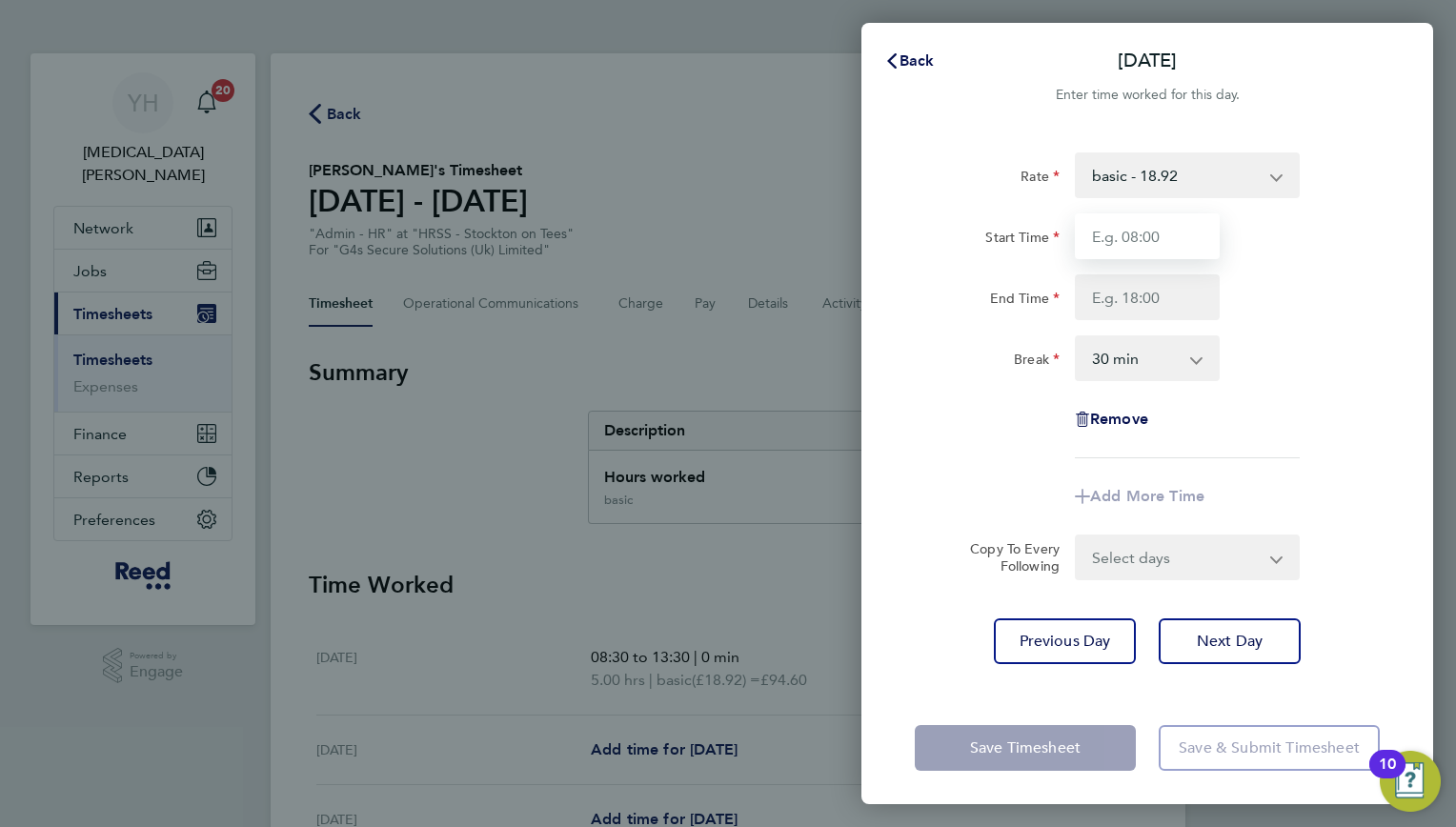
click at [1109, 240] on input "Start Time" at bounding box center [1147, 235] width 145 height 46
type input "08:30"
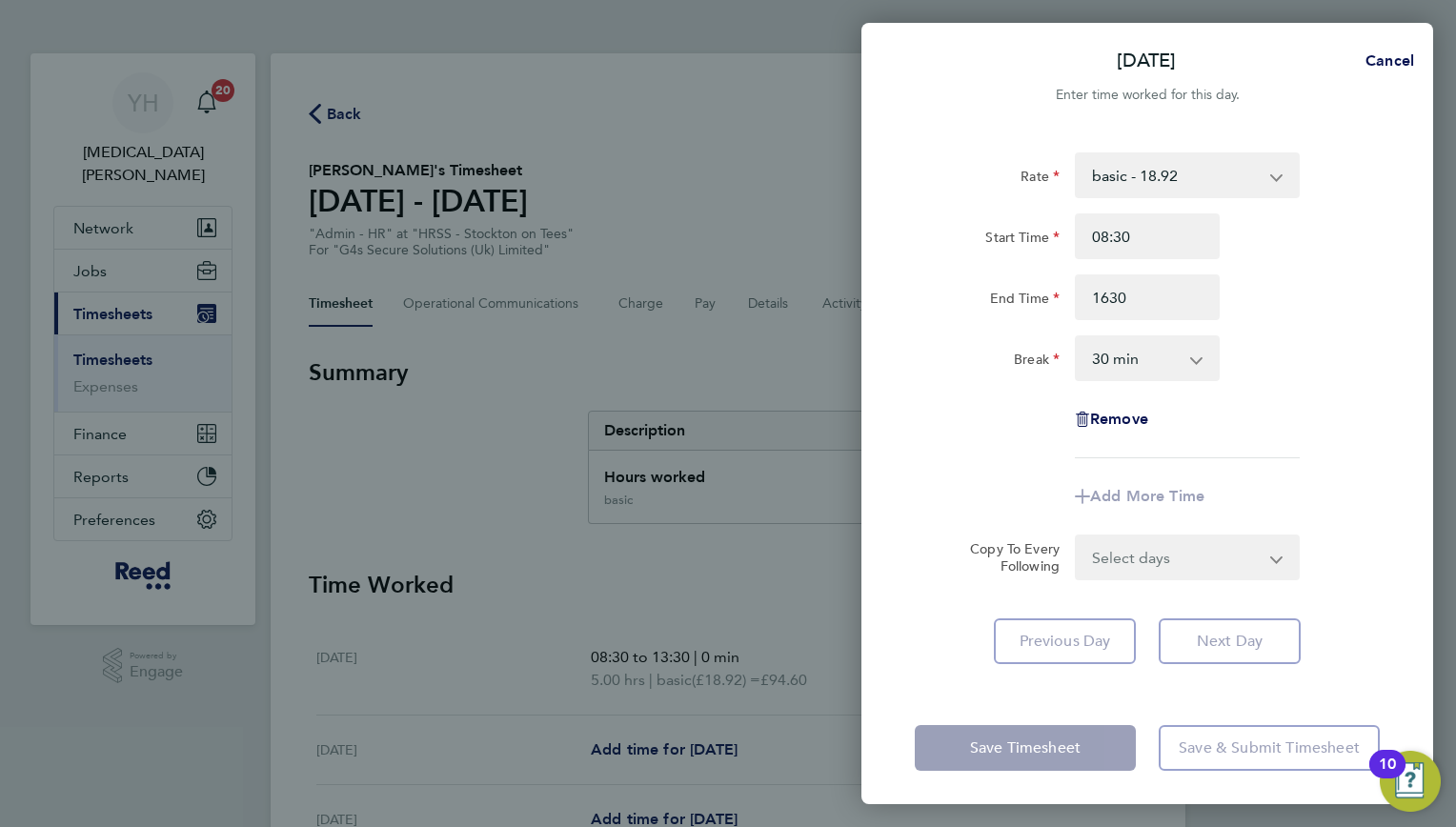
type input "16:30"
click at [1302, 402] on div "Rate basic - 18.92 Start Time 08:30 End Time 16:30 Break 0 min 15 min 30 min 45…" at bounding box center [1147, 305] width 465 height 306
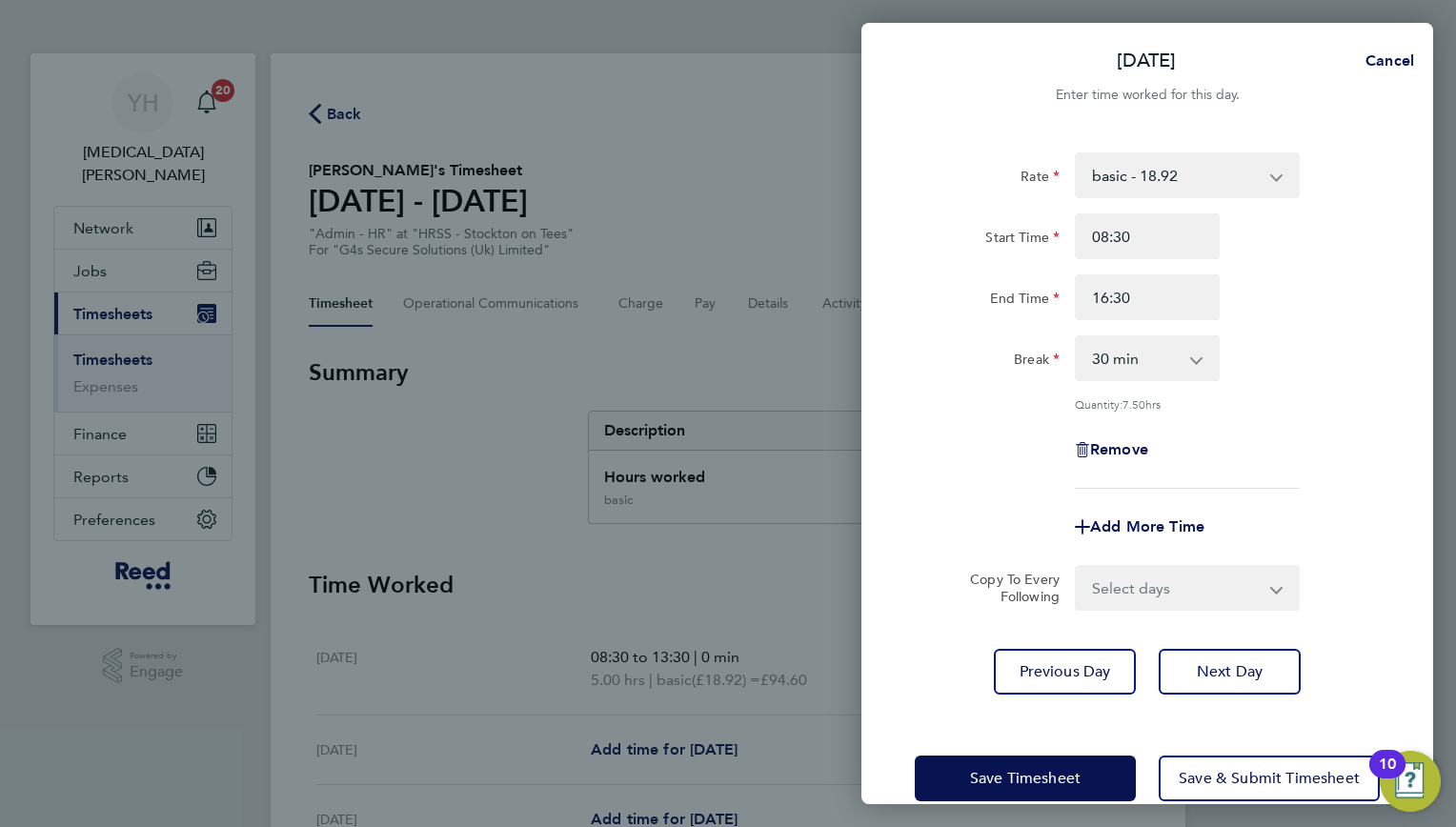
click at [1136, 361] on select "0 min 15 min 30 min 45 min 60 min 75 min 90 min" at bounding box center [1136, 357] width 118 height 42
select select "0"
click at [1077, 337] on select "0 min 15 min 30 min 45 min 60 min 75 min 90 min" at bounding box center [1136, 357] width 118 height 42
click at [1212, 654] on button "Next Day" at bounding box center [1229, 671] width 142 height 46
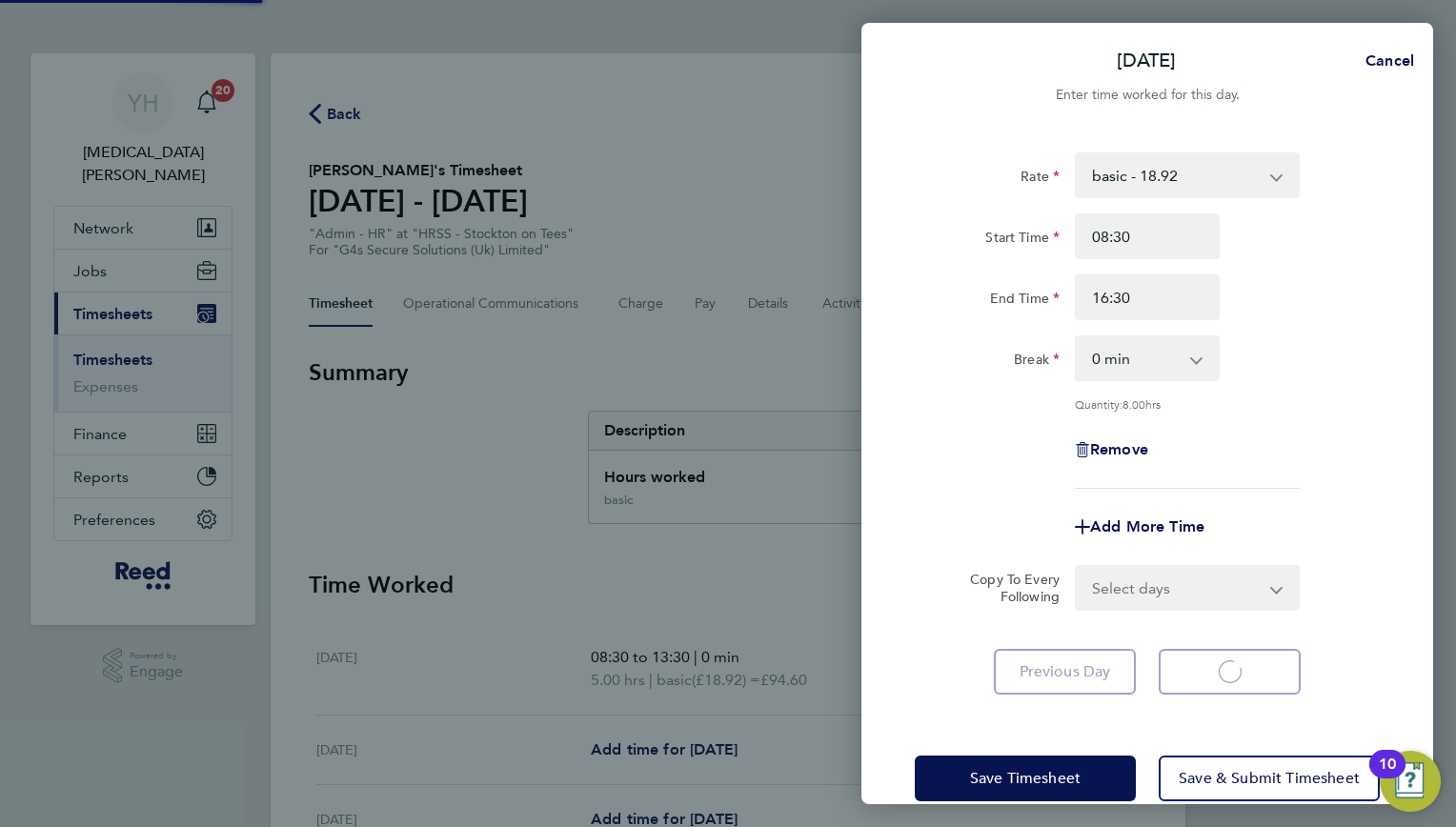
select select "30"
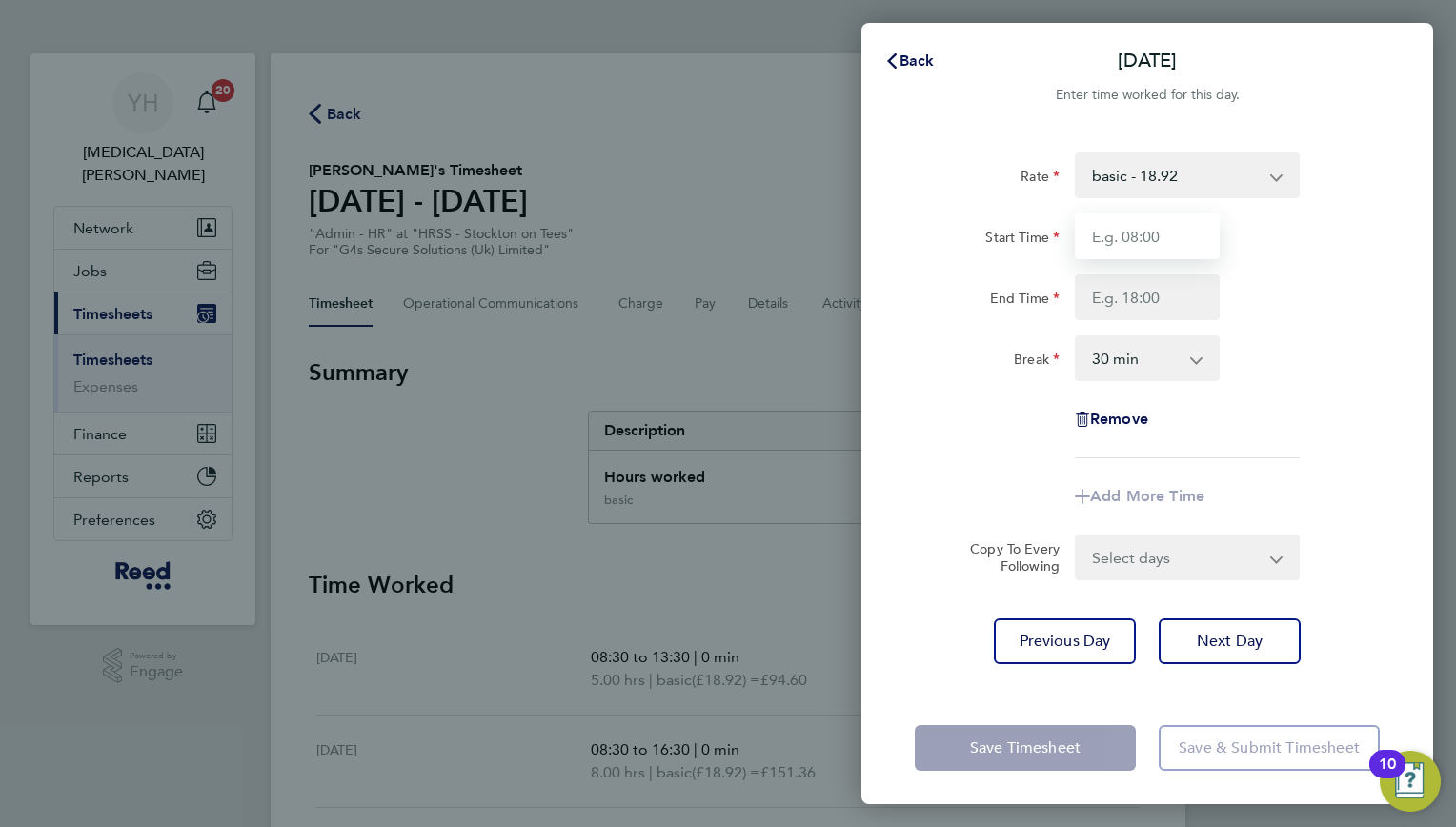
click at [1091, 240] on input "Start Time" at bounding box center [1147, 235] width 145 height 46
type input "08:30"
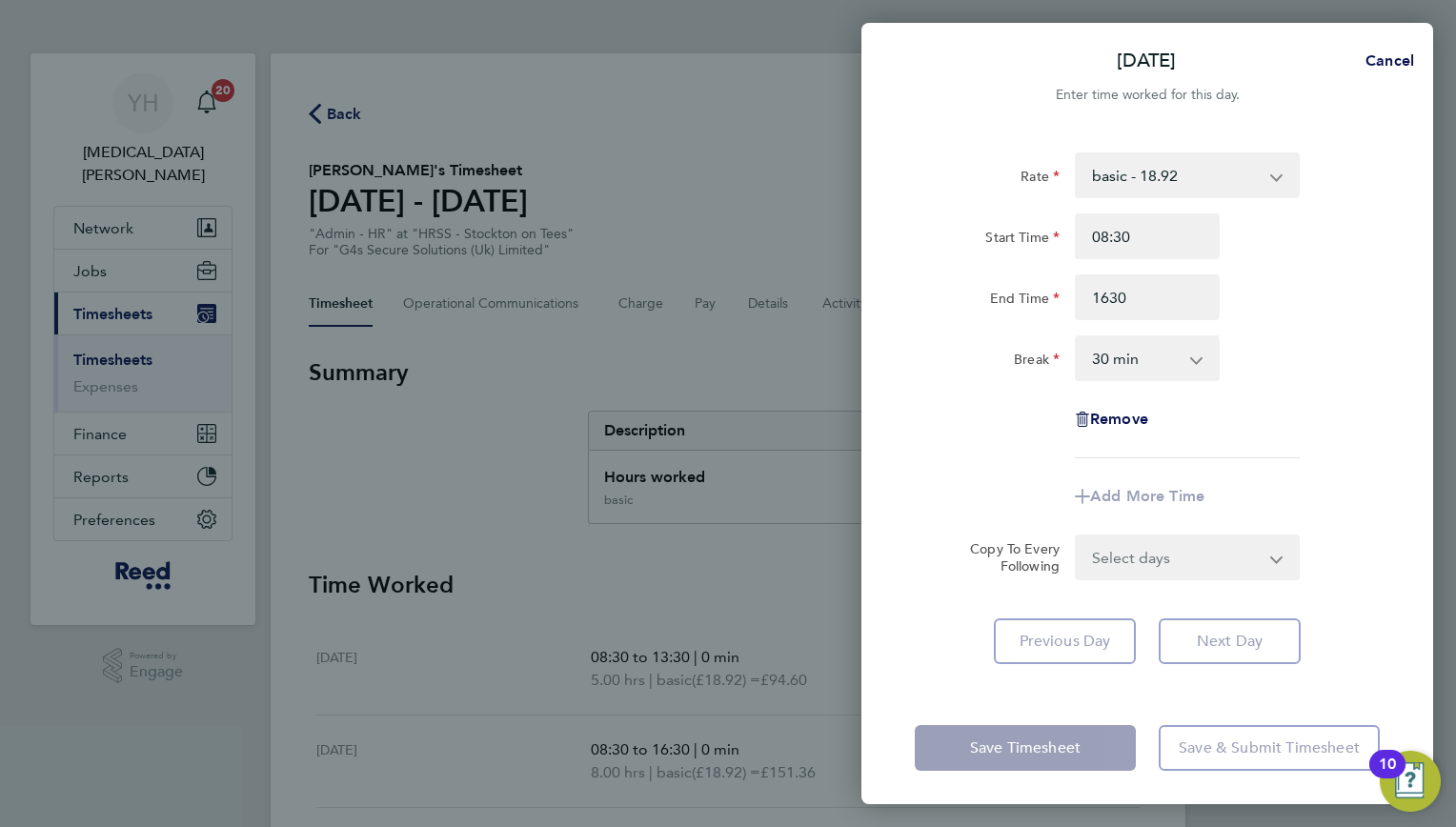
type input "16:30"
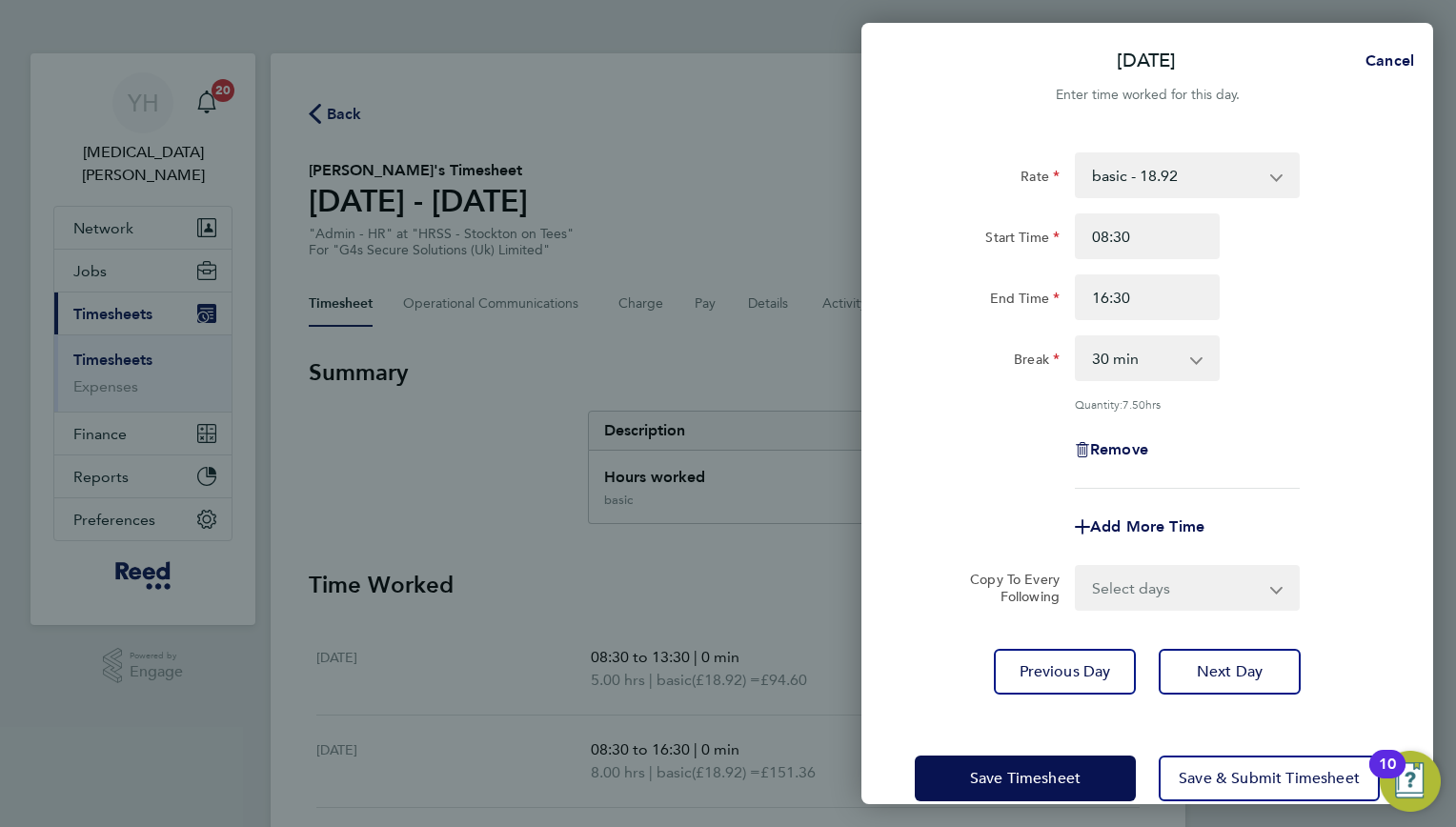
click at [1296, 352] on div "Break 0 min 15 min 30 min 45 min 60 min 75 min 90 min" at bounding box center [1147, 357] width 480 height 46
click at [1152, 358] on select "0 min 15 min 30 min 45 min 60 min 75 min 90 min" at bounding box center [1136, 357] width 118 height 42
select select "0"
click at [1077, 337] on select "0 min 15 min 30 min 45 min 60 min 75 min 90 min" at bounding box center [1136, 357] width 118 height 42
click at [1286, 435] on div "Remove" at bounding box center [1147, 449] width 480 height 46
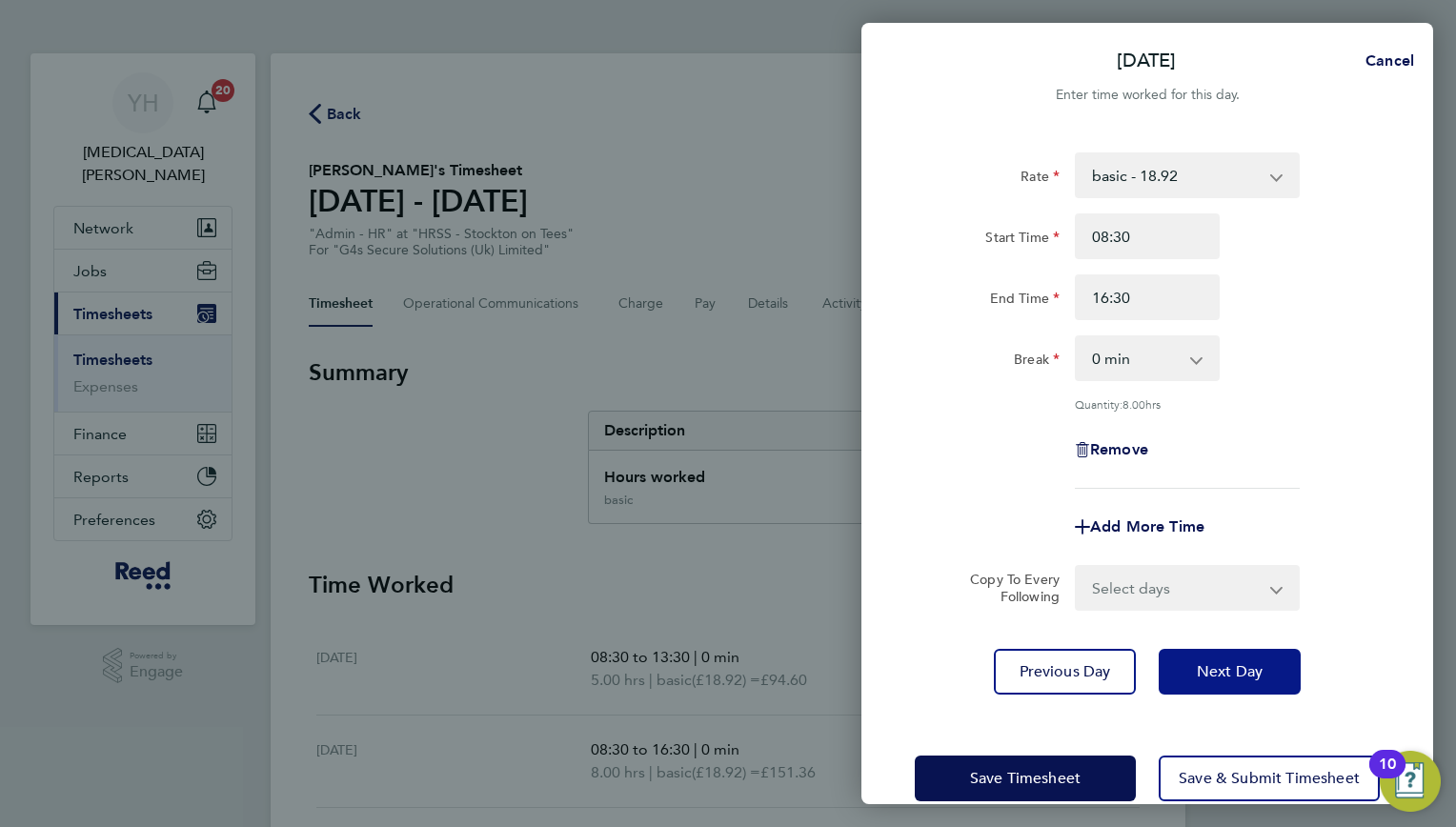
click at [1216, 657] on button "Next Day" at bounding box center [1229, 671] width 142 height 46
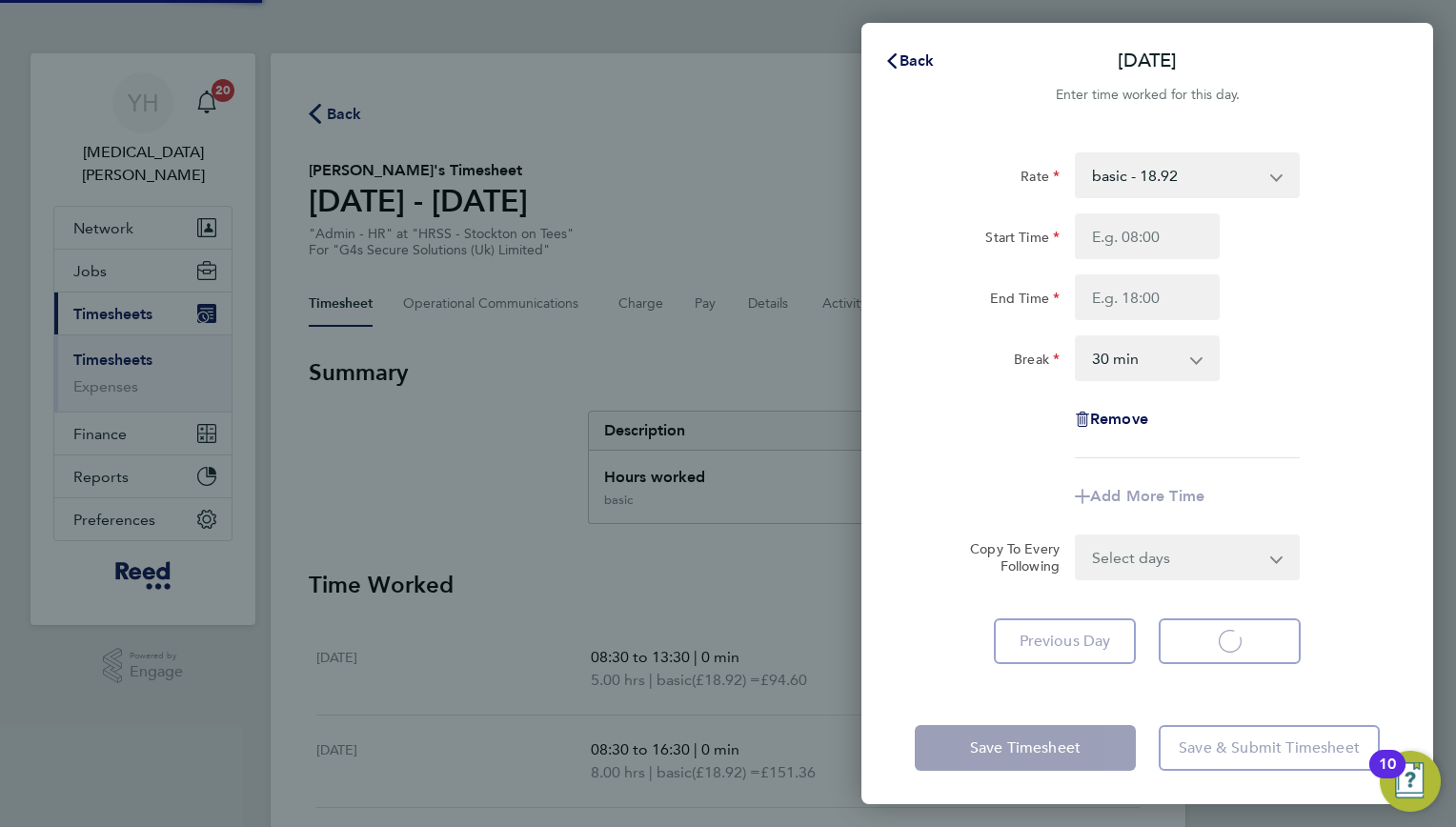
select select "30"
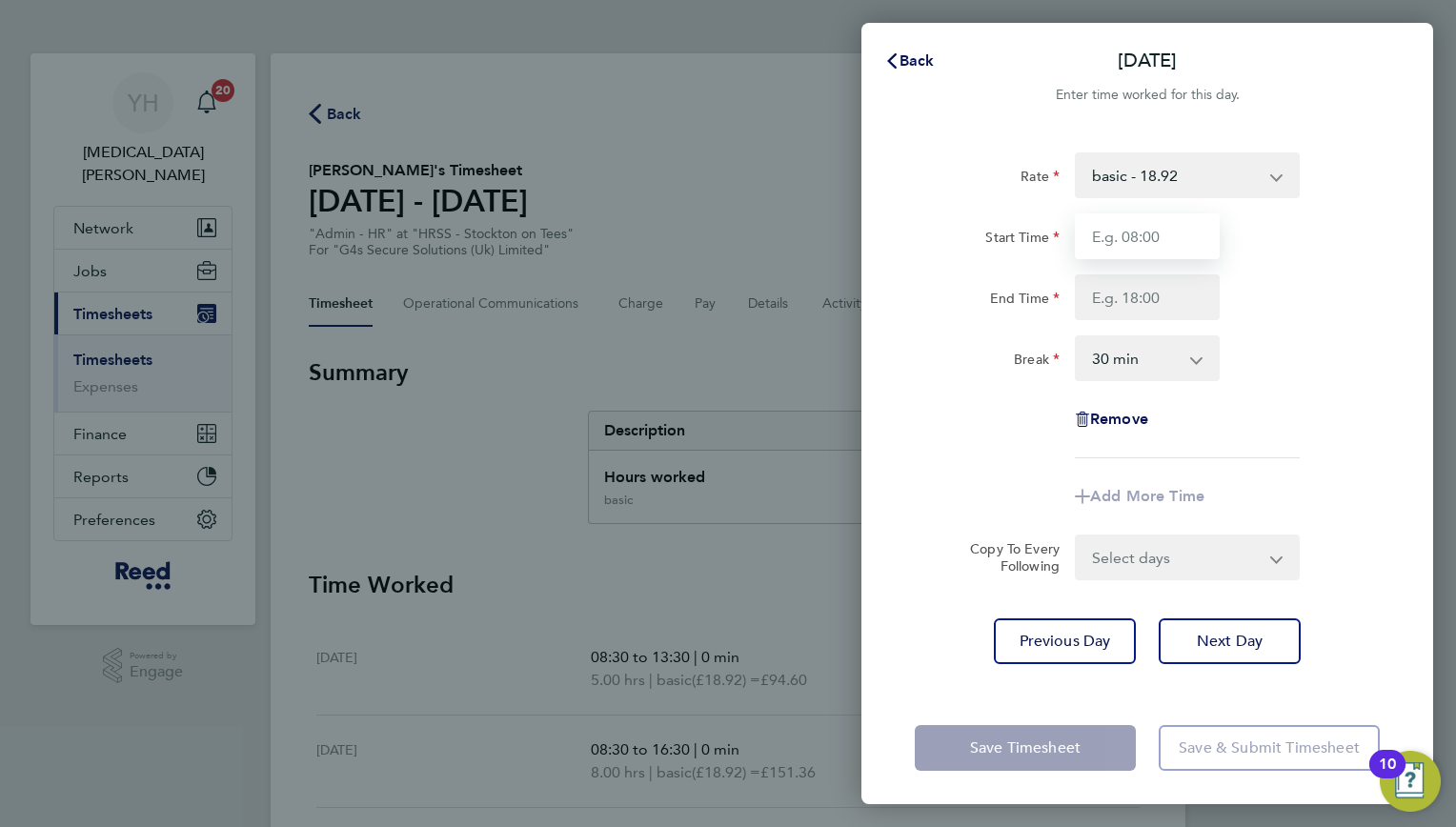
click at [1099, 242] on input "Start Time" at bounding box center [1147, 235] width 145 height 46
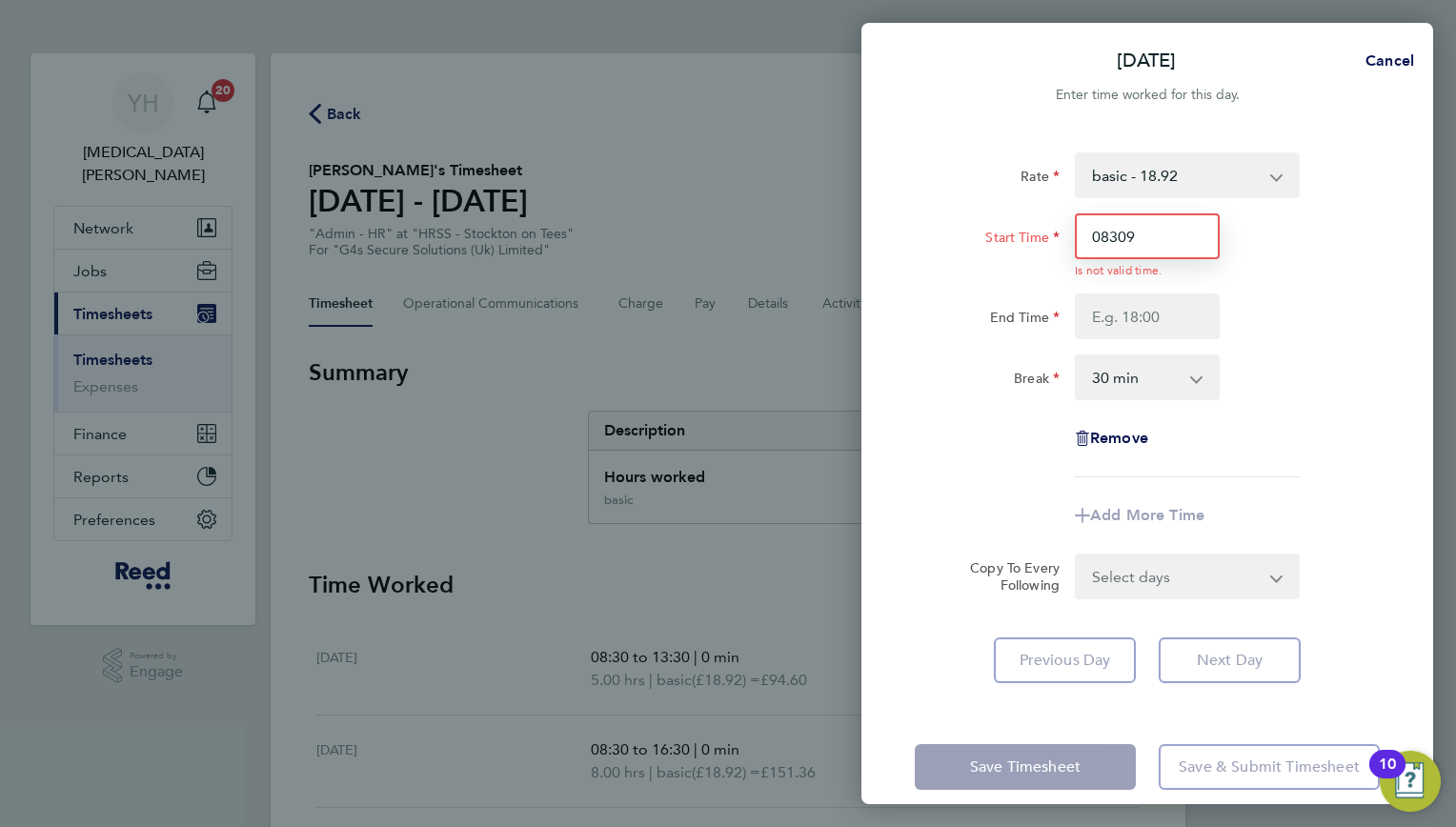
click at [1125, 235] on input "08309" at bounding box center [1147, 235] width 145 height 46
type input "08:30"
click at [1105, 321] on div "Rate basic - 18.92 Start Time 08:30 Is not valid time. End Time Break 0 min 15 …" at bounding box center [1147, 315] width 465 height 325
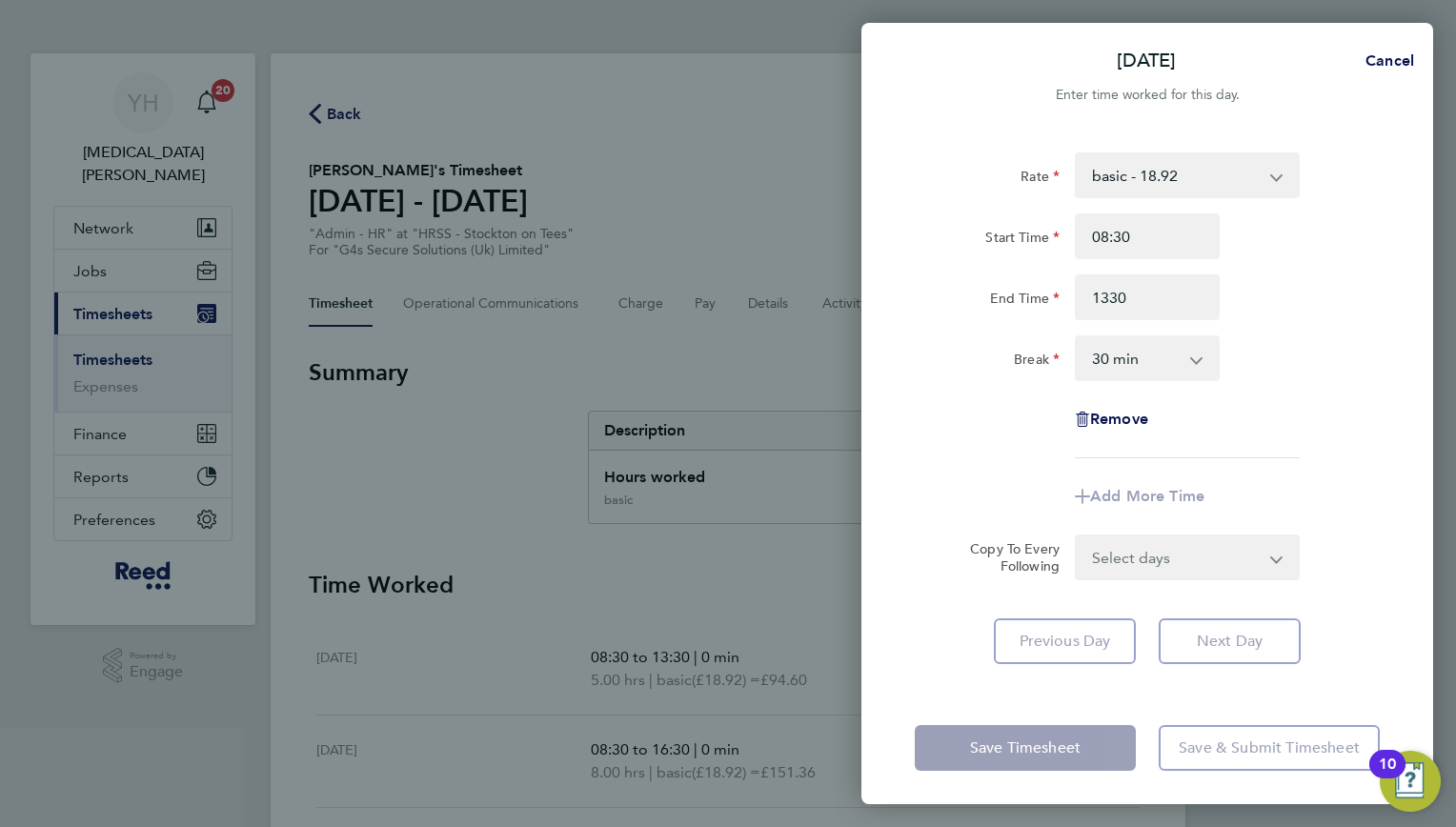
type input "13:30"
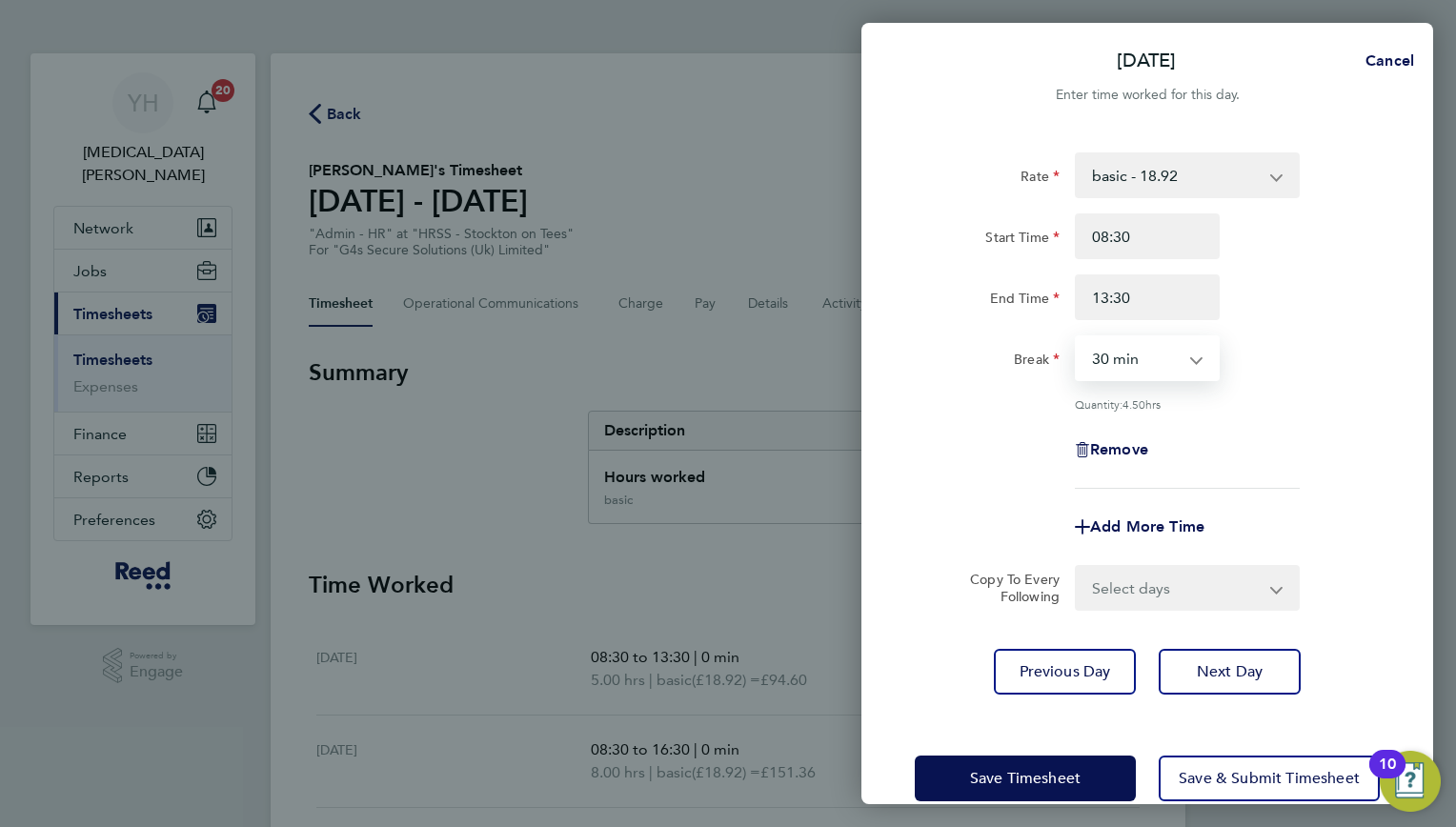
click at [1110, 352] on select "0 min 15 min 30 min 45 min 60 min 75 min 90 min" at bounding box center [1136, 357] width 118 height 42
select select "0"
click at [1077, 337] on select "0 min 15 min 30 min 45 min 60 min 75 min 90 min" at bounding box center [1136, 357] width 118 height 42
click at [1225, 687] on button "Next Day" at bounding box center [1229, 671] width 142 height 46
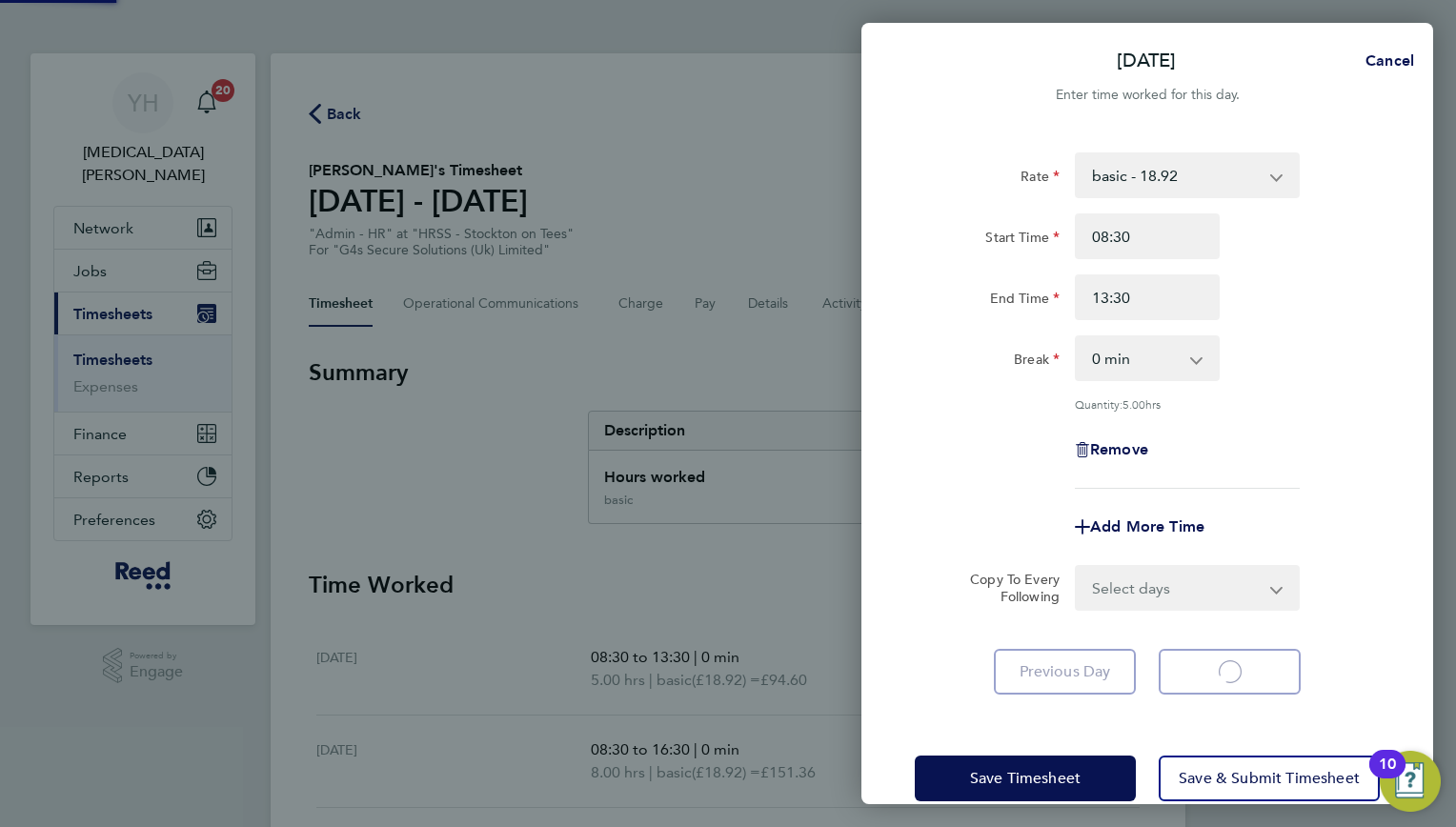
select select "30"
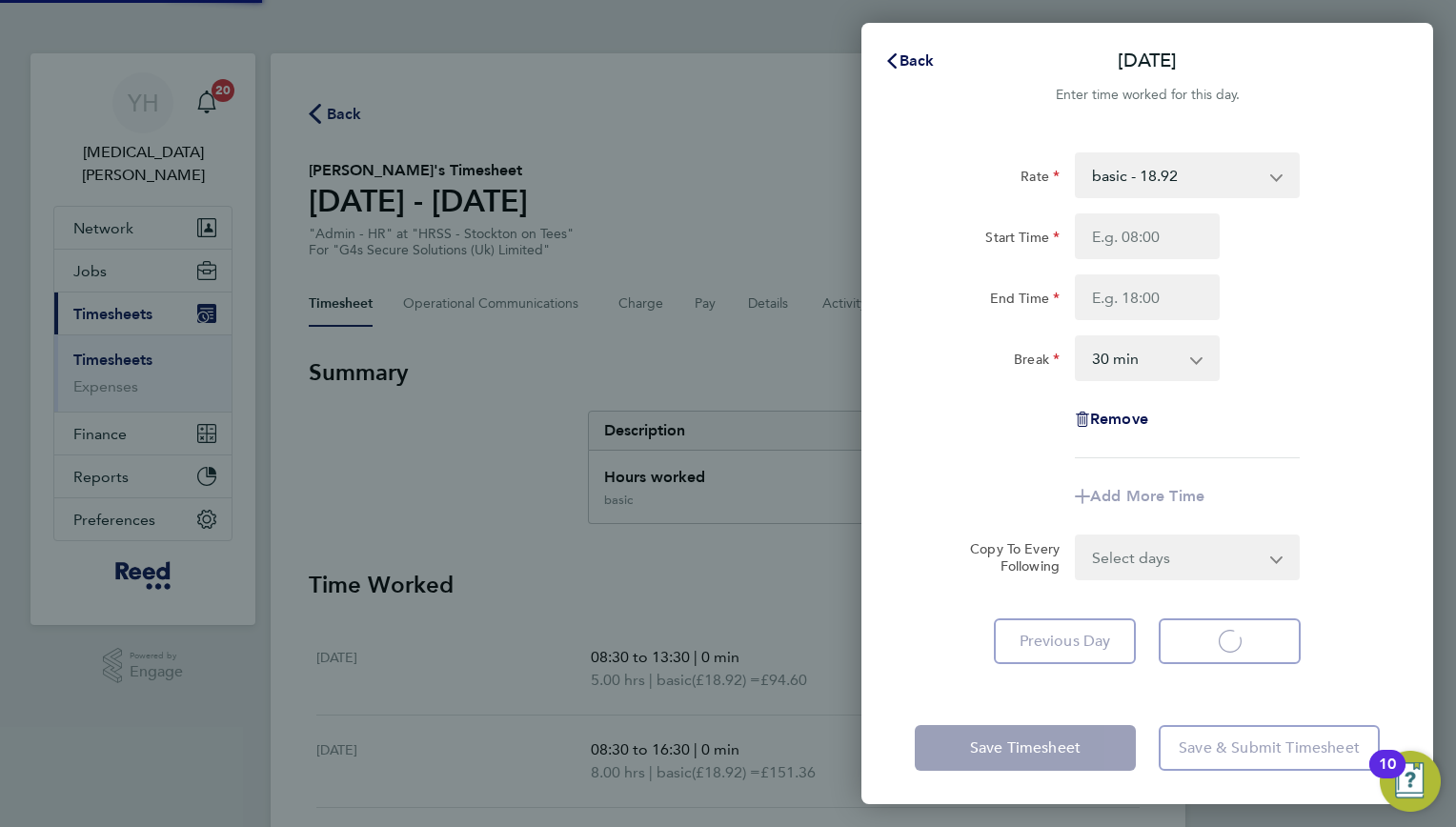
select select "30"
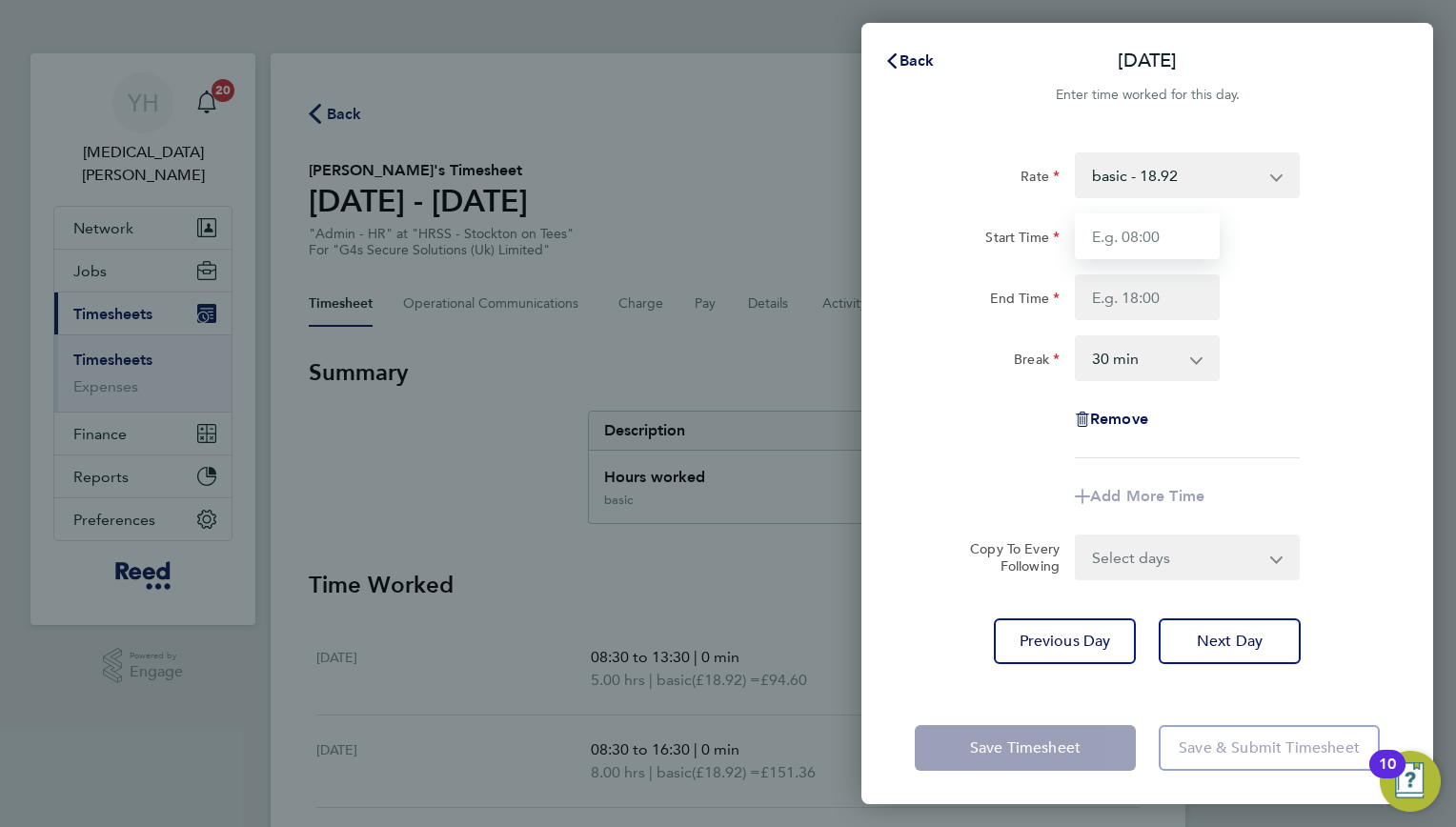
click at [1093, 234] on input "Start Time" at bounding box center [1147, 235] width 145 height 46
type input "08:30"
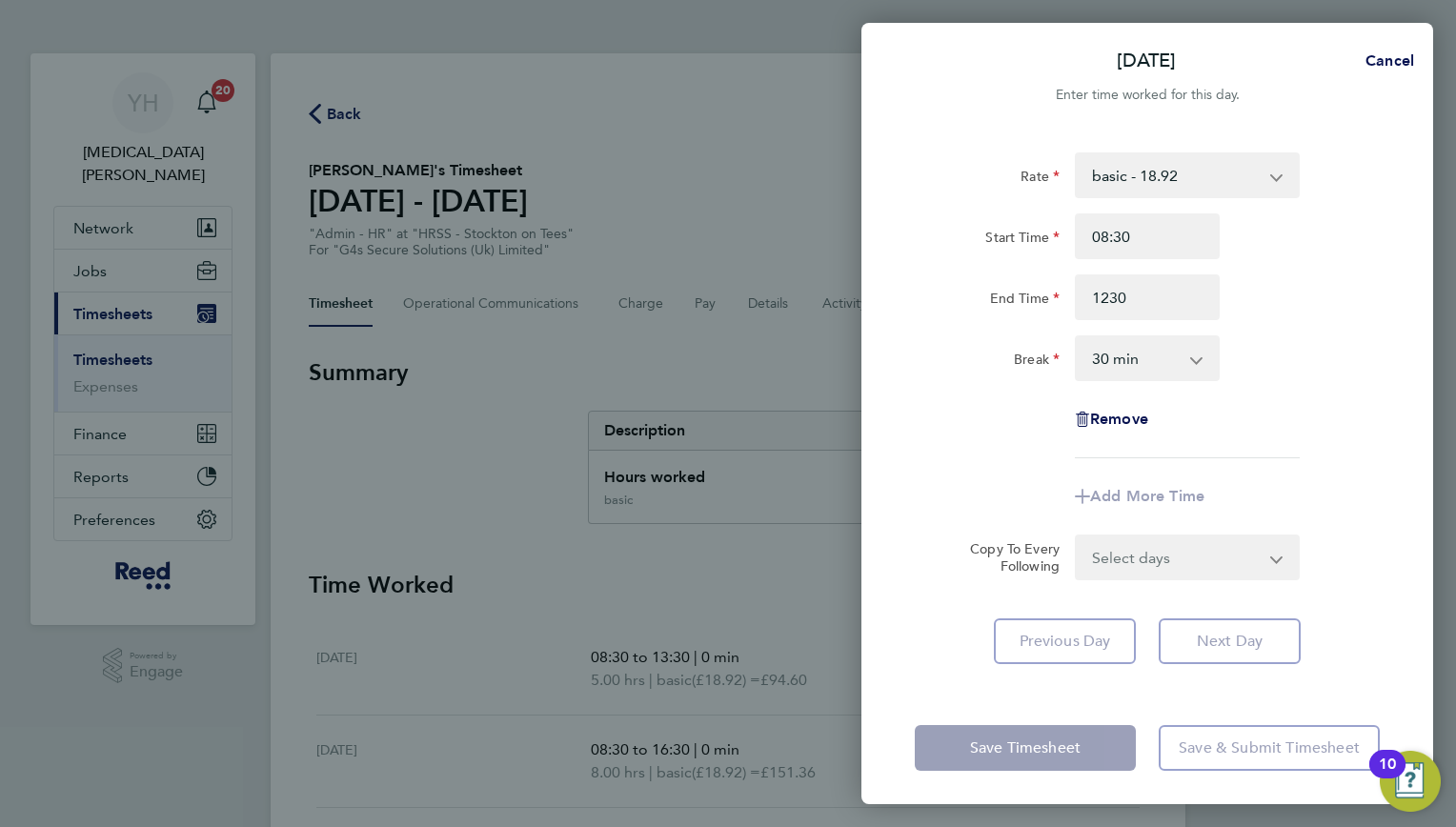
type input "12:30"
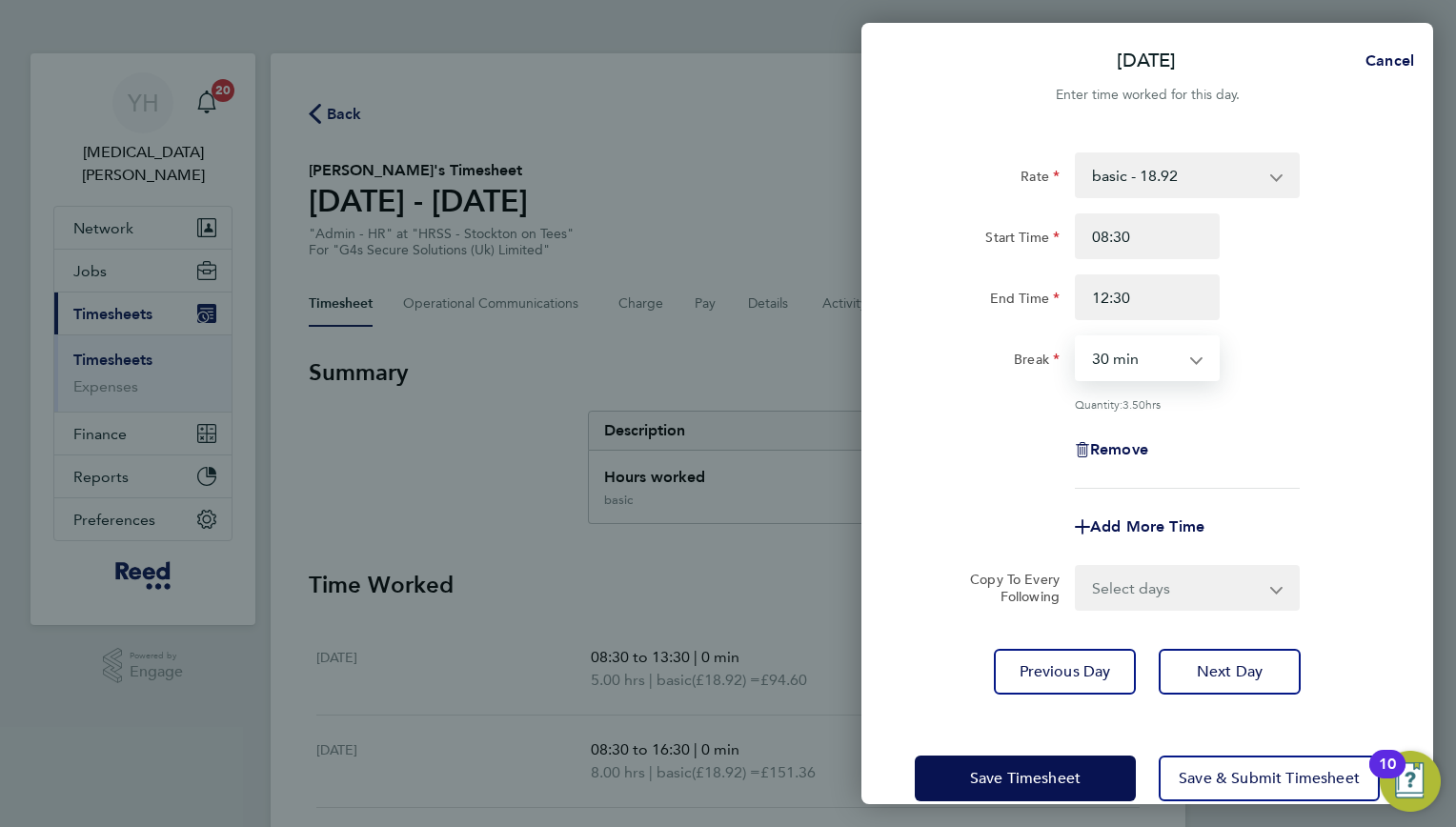
click at [1178, 366] on select "0 min 15 min 30 min 45 min 60 min 75 min 90 min" at bounding box center [1136, 357] width 118 height 42
select select "0"
click at [1077, 337] on select "0 min 15 min 30 min 45 min 60 min 75 min 90 min" at bounding box center [1136, 357] width 118 height 42
click at [1332, 567] on div "Copy To Every Following Select days Day Weekend (Sat-Sun) [DATE] [DATE]" at bounding box center [1147, 588] width 480 height 46
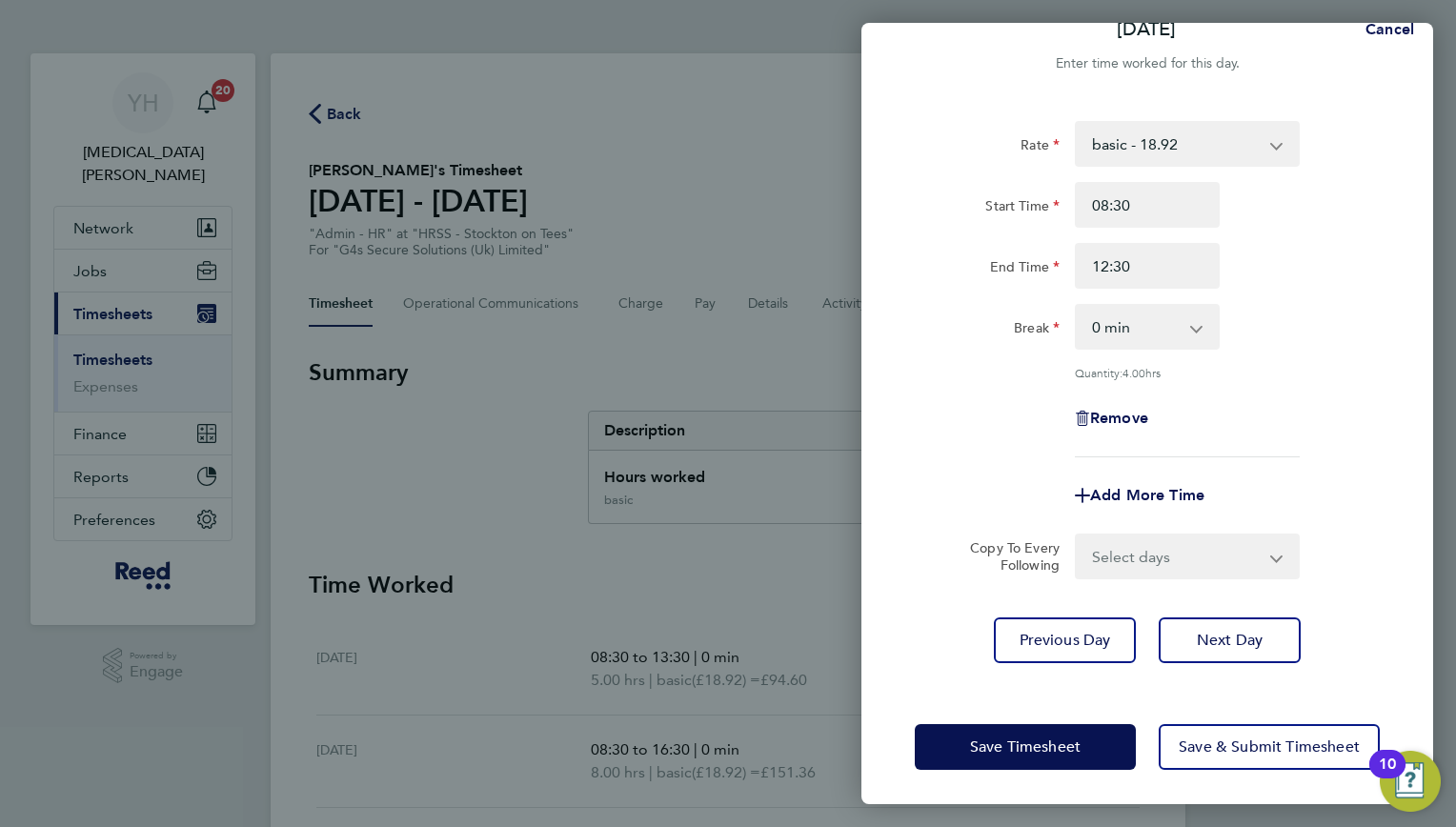
scroll to position [33, 0]
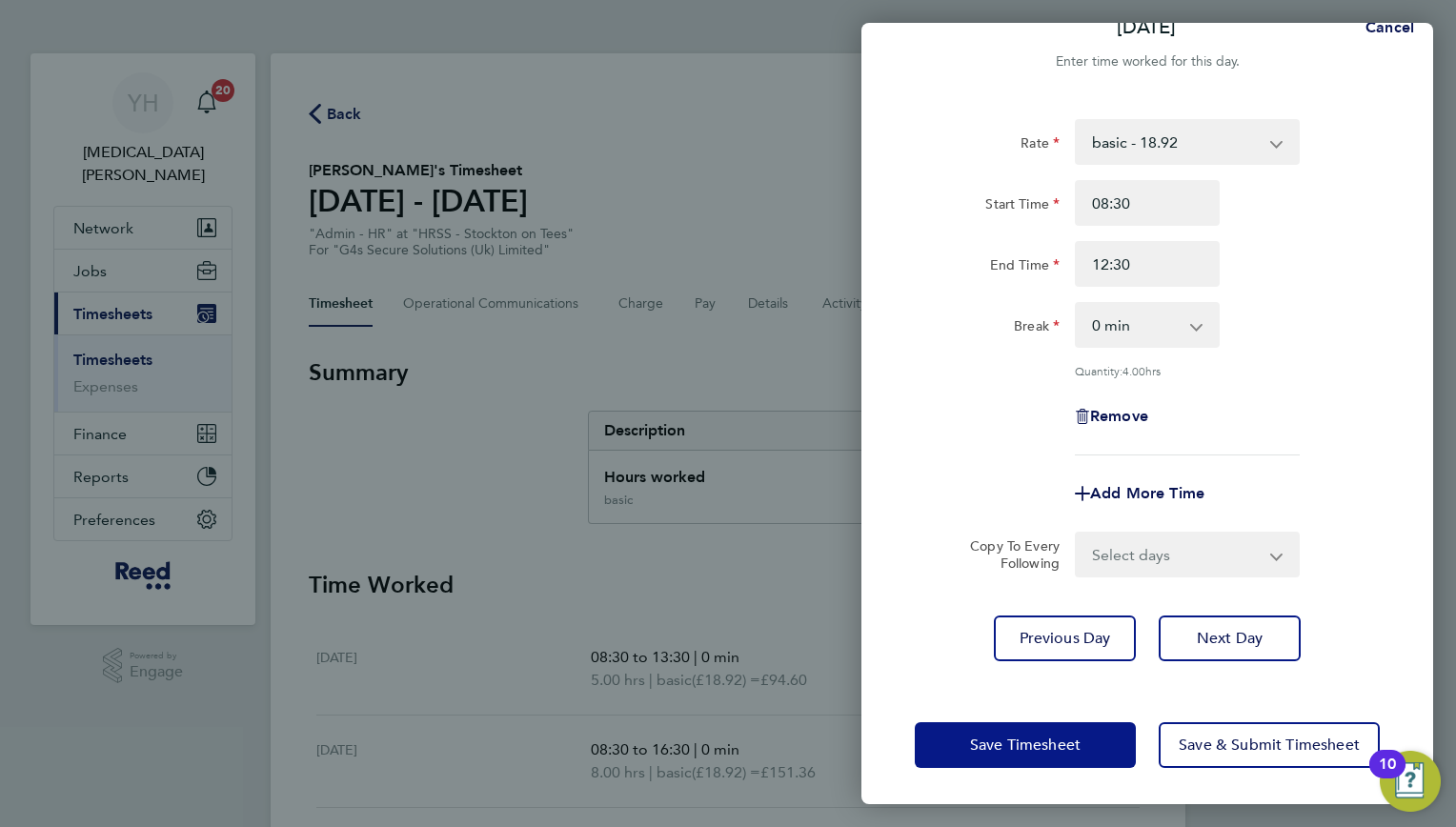
click at [1049, 733] on button "Save Timesheet" at bounding box center [1025, 745] width 221 height 46
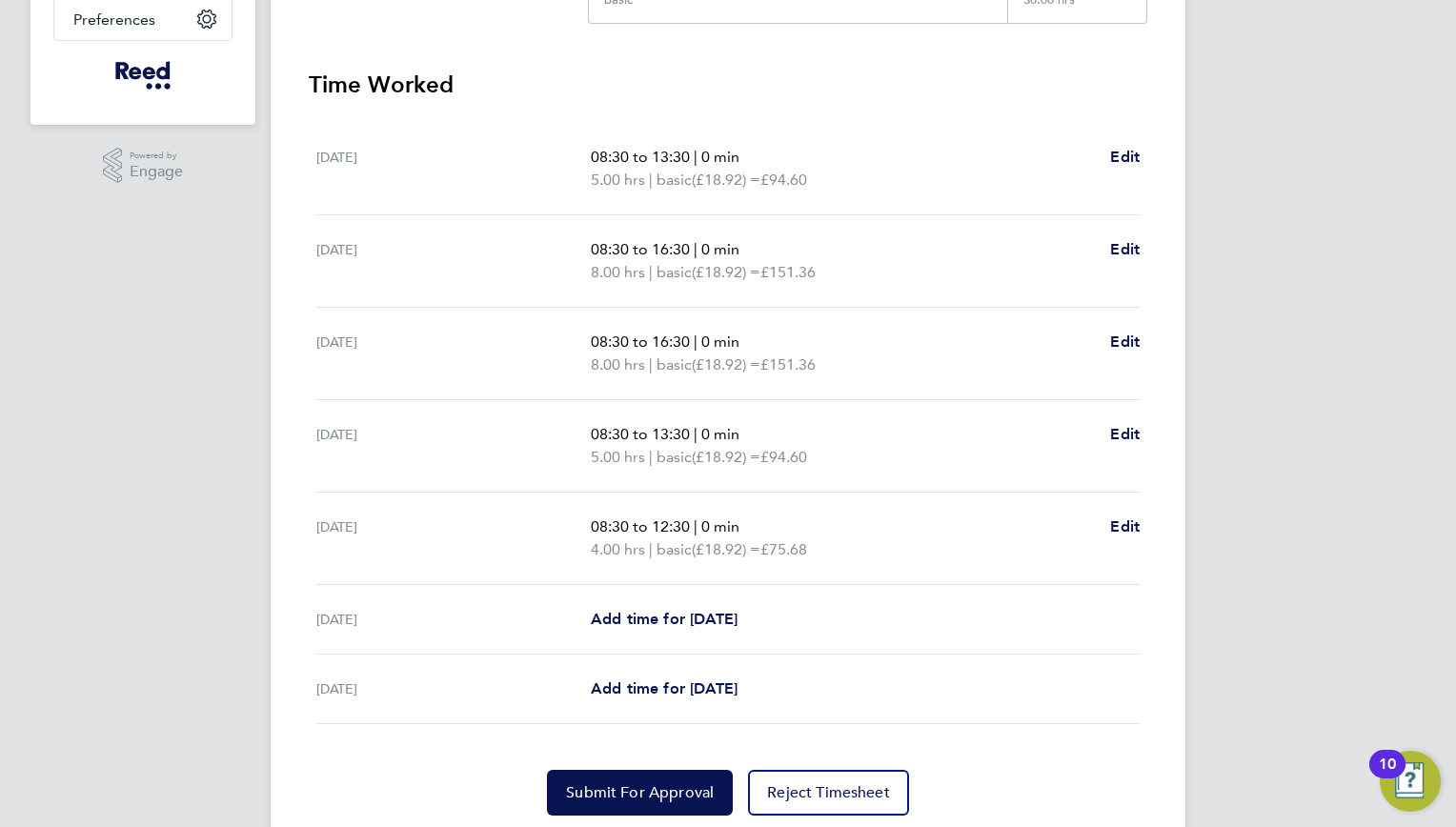
scroll to position [566, 0]
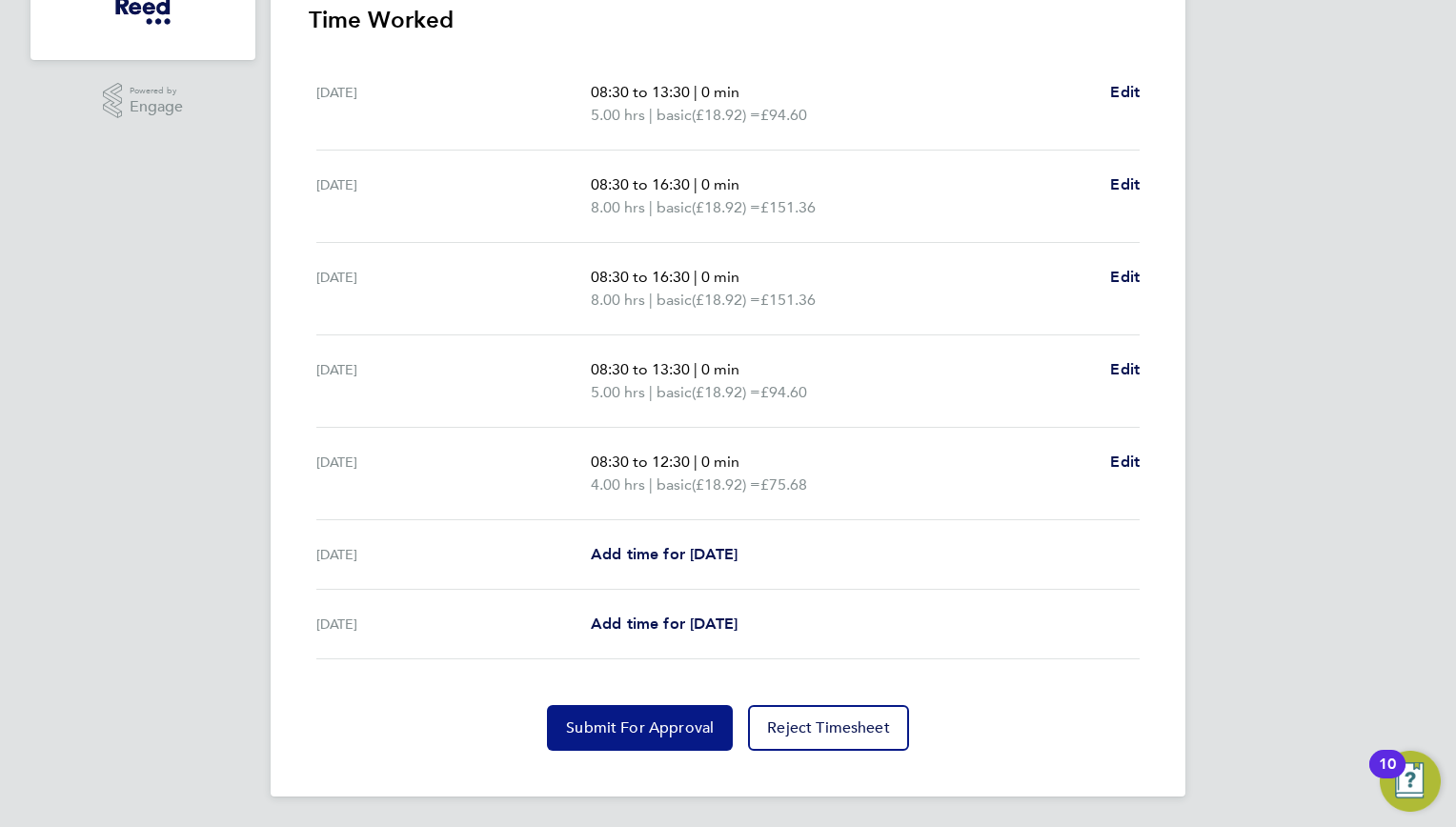
click at [627, 720] on span "Submit For Approval" at bounding box center [640, 728] width 148 height 19
